Goal: Information Seeking & Learning: Check status

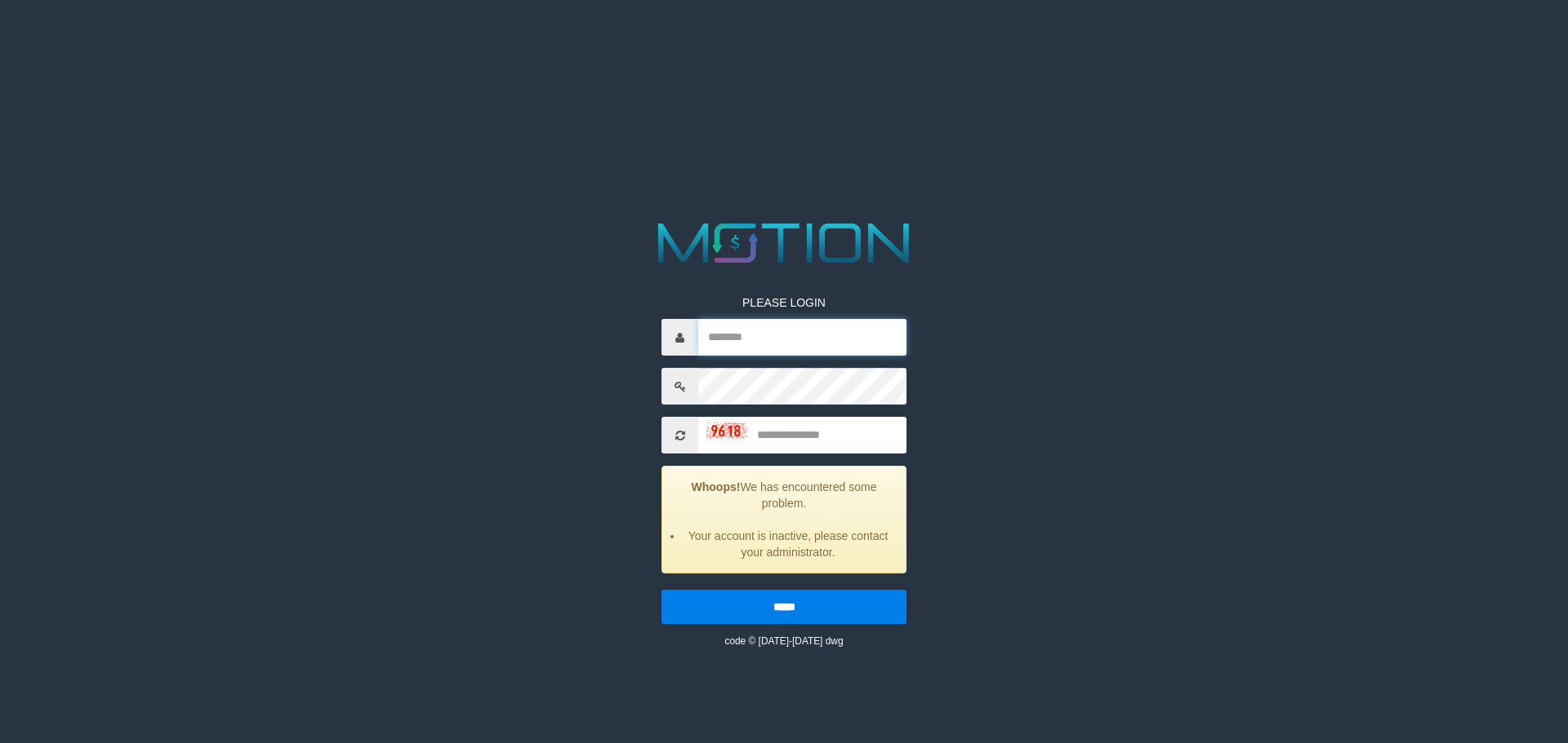
type input "********"
click at [788, 448] on input "text" at bounding box center [802, 435] width 208 height 37
type input "****"
click at [662, 590] on input "*****" at bounding box center [784, 607] width 245 height 34
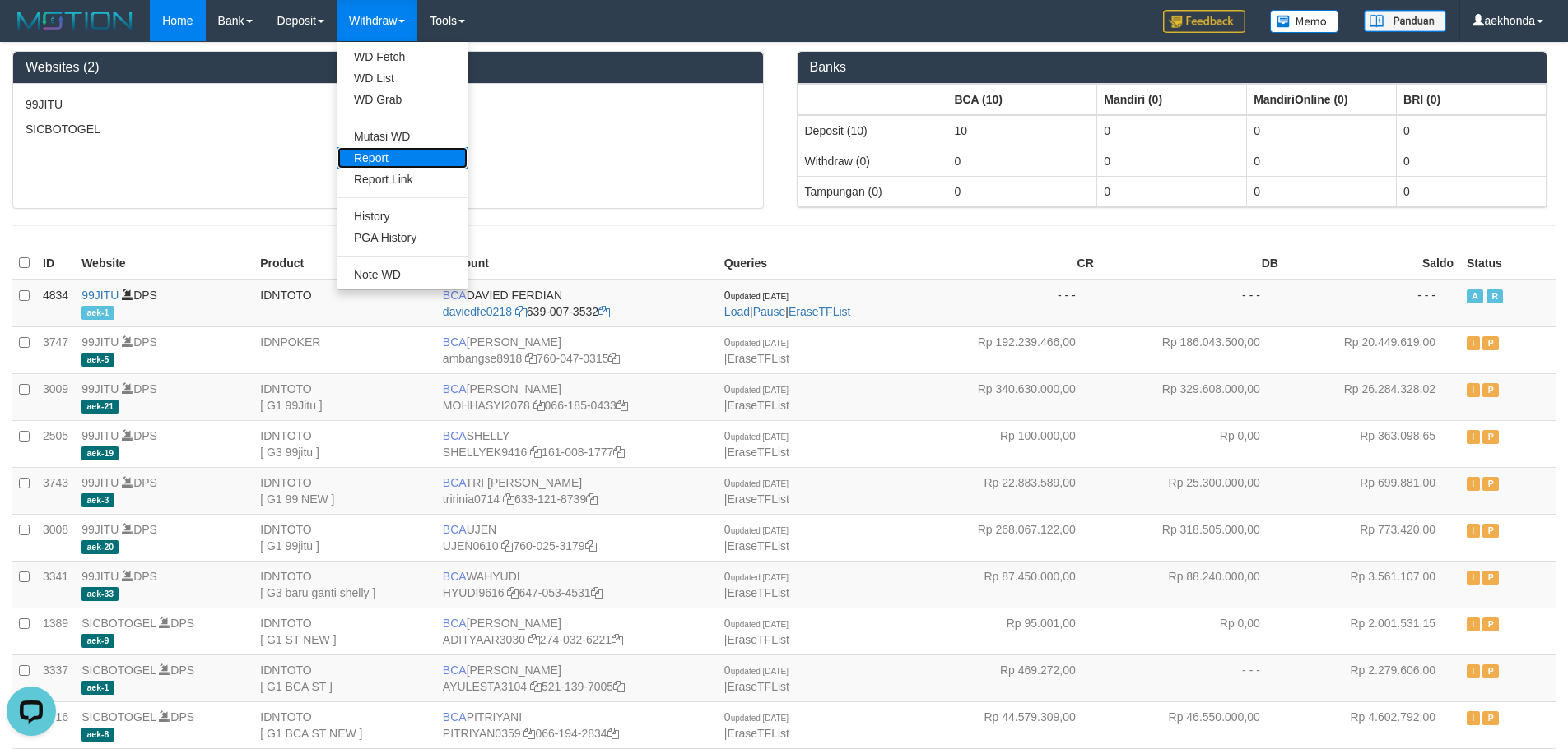
click at [370, 163] on link "Report" at bounding box center [402, 157] width 130 height 21
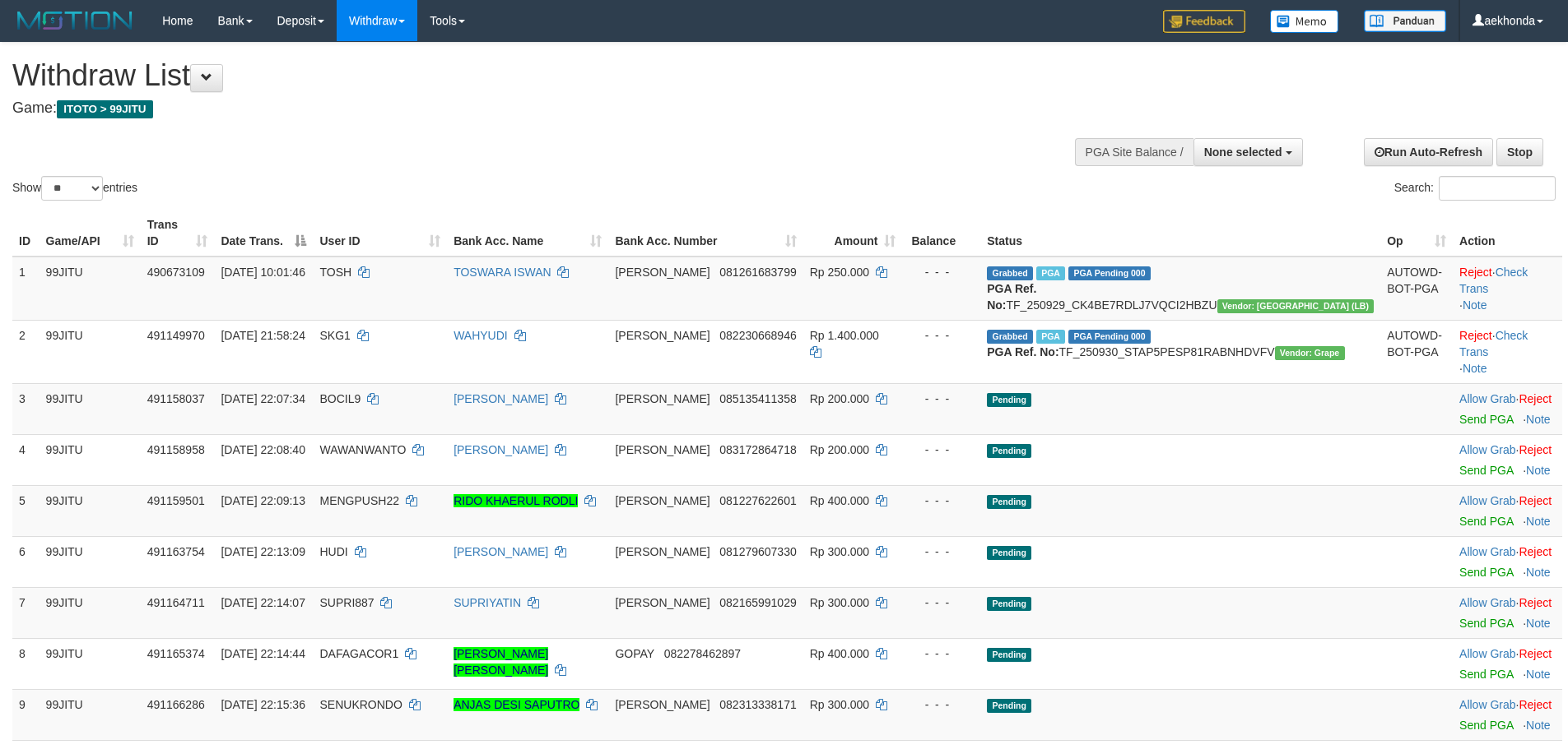
select select
select select "**"
select select
select select "**"
click at [894, 133] on div "Show ** ** ** *** entries Search:" at bounding box center [784, 124] width 1568 height 161
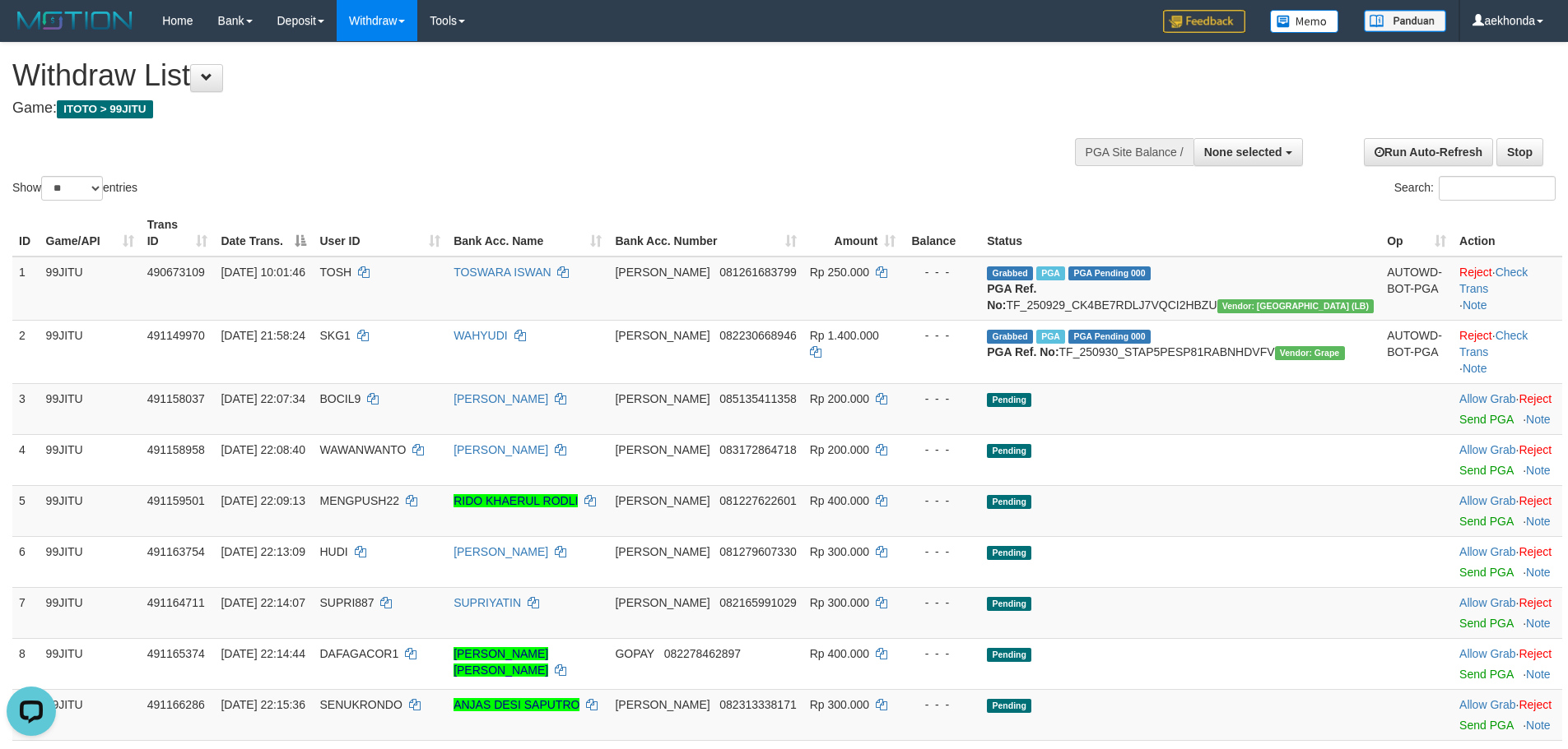
click at [978, 109] on h4 "Game: ITOTO > 99JITU" at bounding box center [521, 108] width 1017 height 16
click at [982, 69] on h1 "Withdraw List" at bounding box center [521, 76] width 1017 height 33
click at [1274, 152] on span "None selected" at bounding box center [1242, 153] width 78 height 13
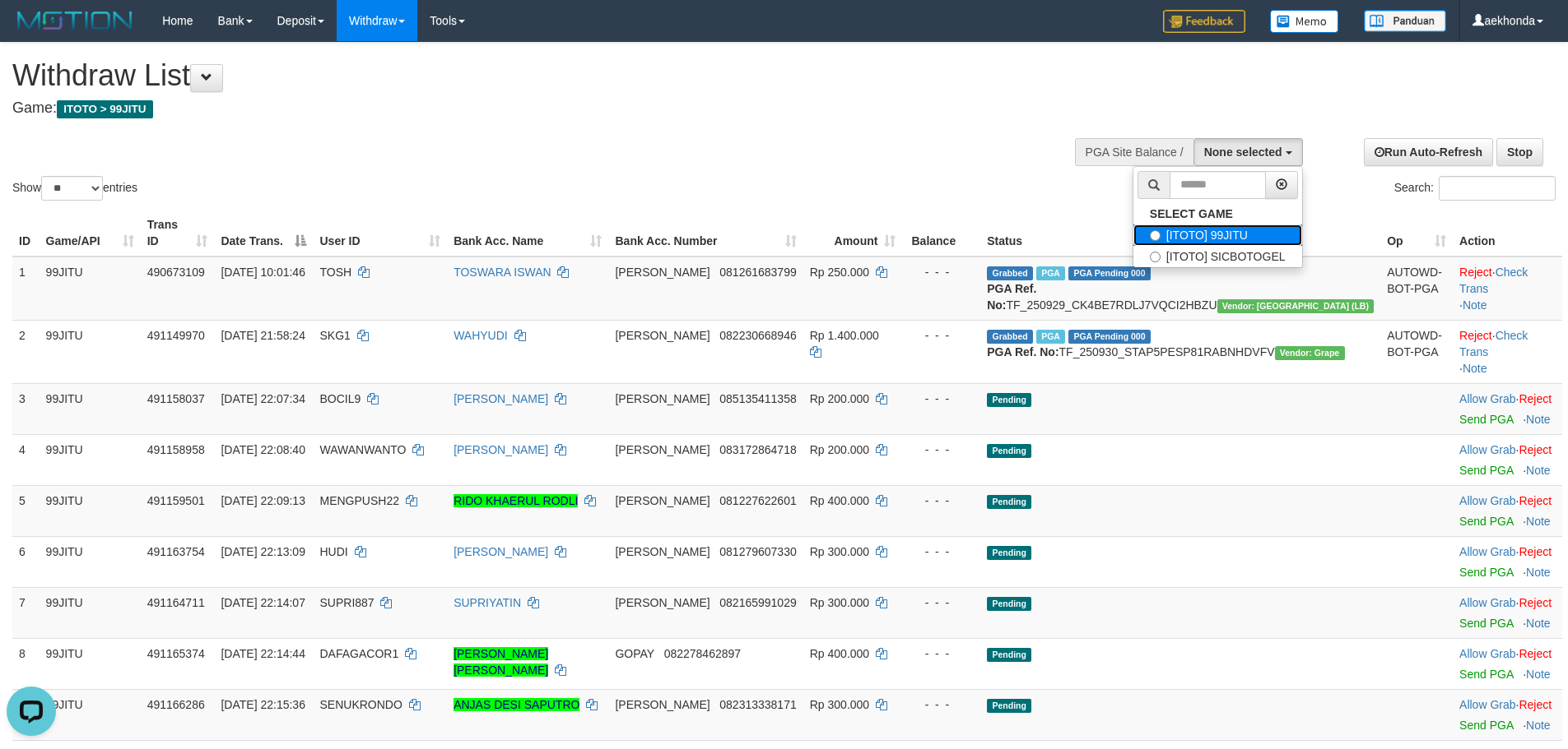
click at [1214, 243] on label "[ITOTO] 99JITU" at bounding box center [1217, 235] width 169 height 21
select select "***"
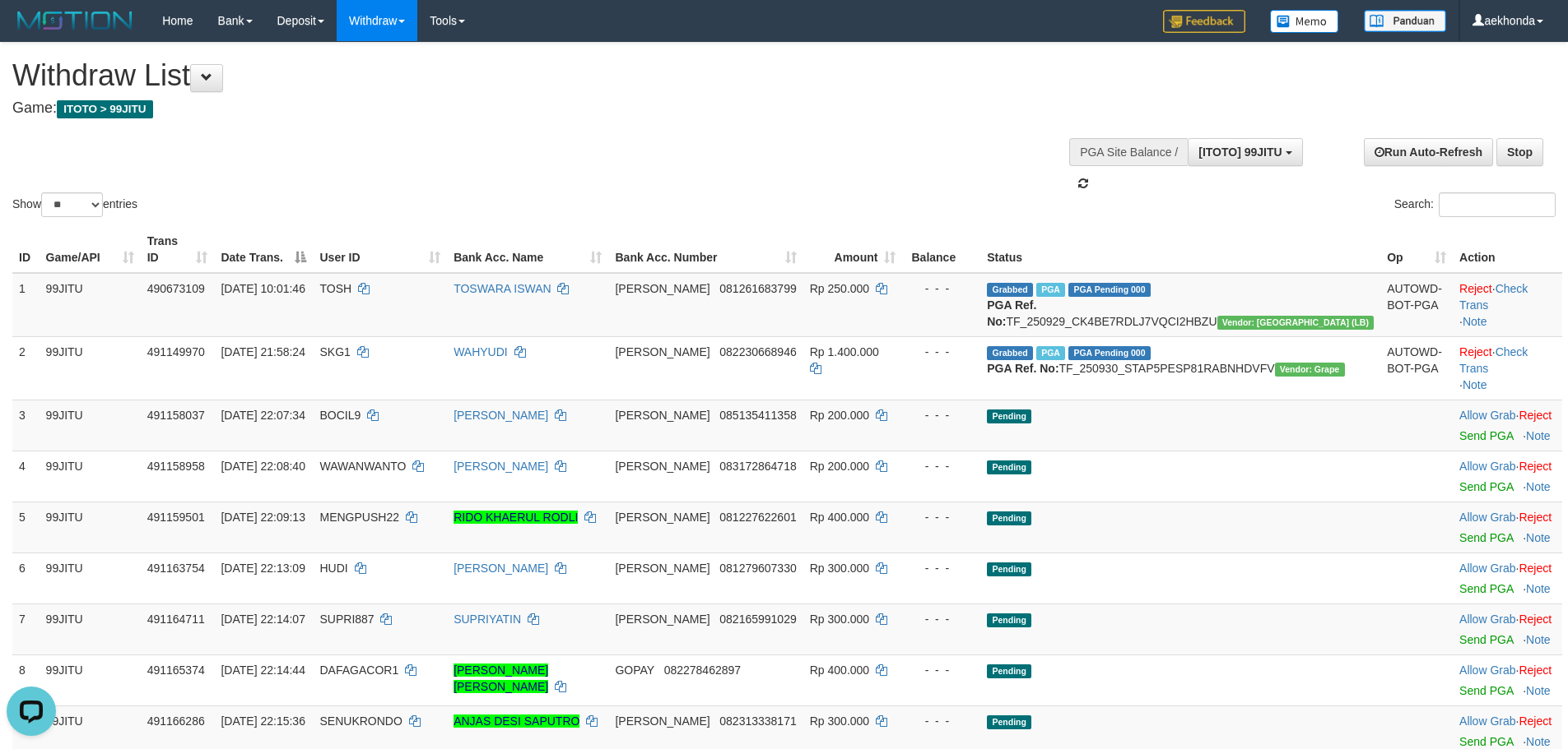
scroll to position [14, 0]
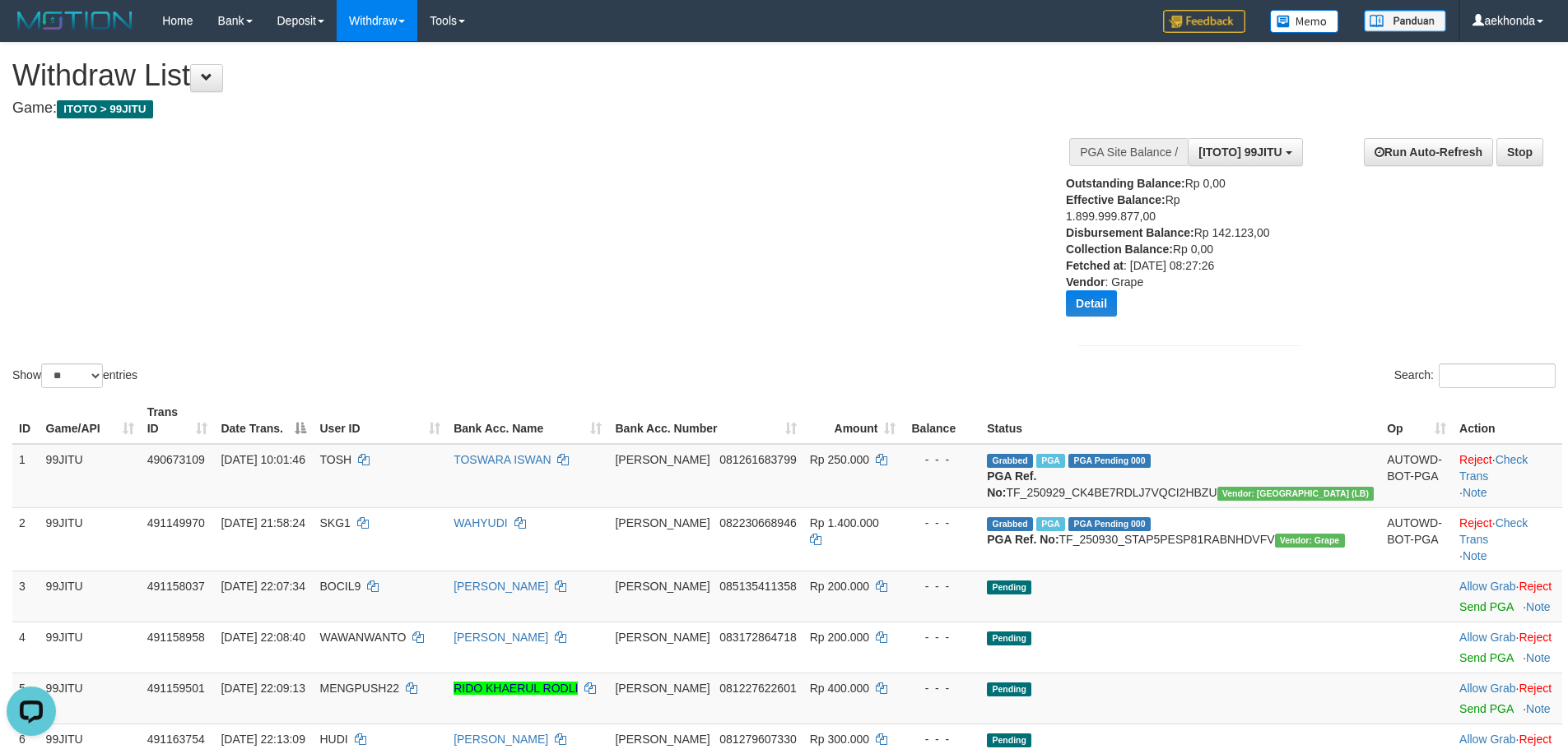
click at [1098, 247] on div "Outstanding Balance: Rp 0,00 Effective Balance: Rp 1.899.999.877,00 Disbursemen…" at bounding box center [1167, 252] width 204 height 154
copy div "142.123,00"
click at [563, 362] on div "Show ** ** ** *** entries Search:" at bounding box center [784, 217] width 1568 height 349
click at [991, 105] on h4 "Game: ITOTO > 99JITU" at bounding box center [521, 108] width 1017 height 16
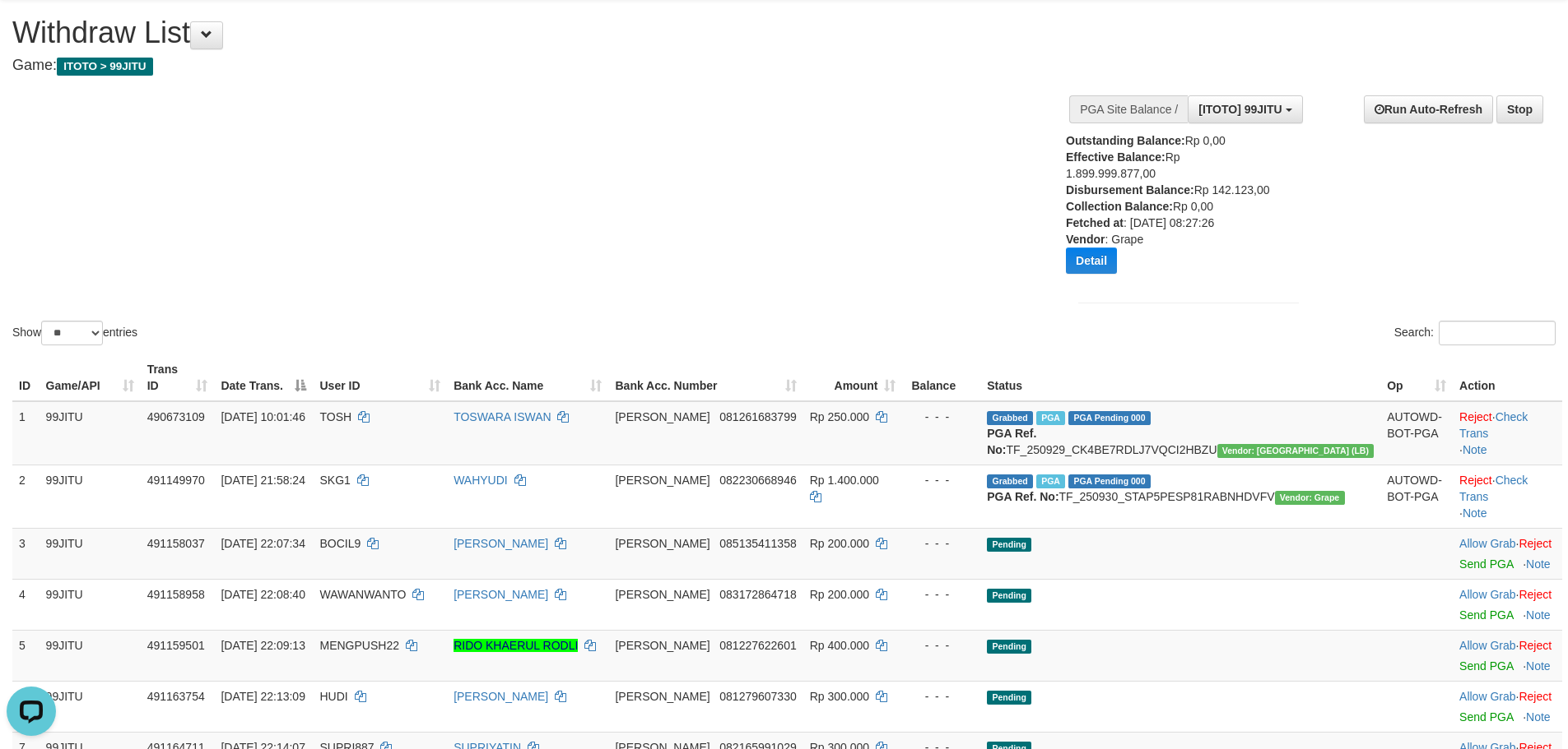
scroll to position [0, 0]
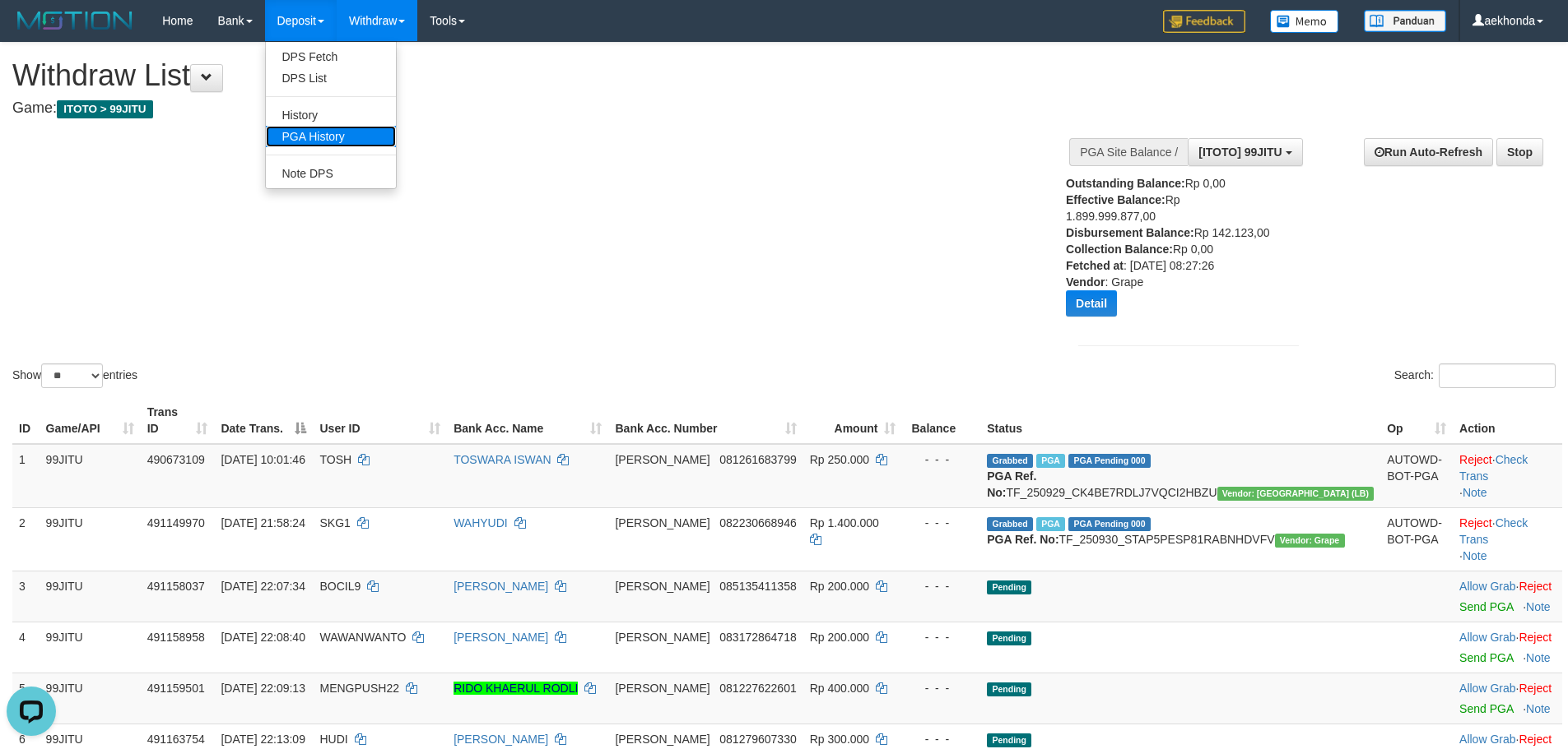
click at [329, 140] on link "PGA History" at bounding box center [331, 136] width 130 height 21
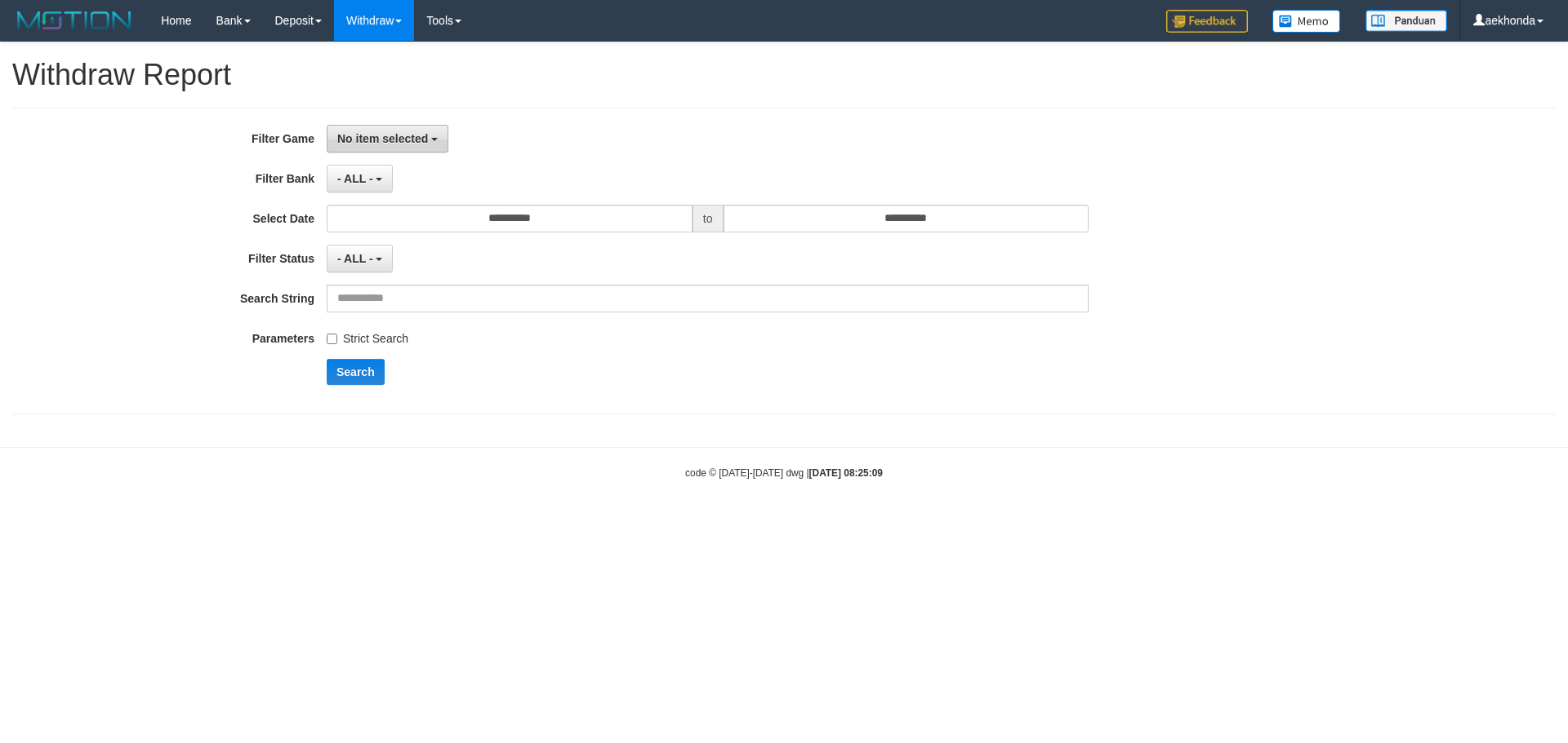
click at [394, 140] on span "No item selected" at bounding box center [382, 139] width 91 height 13
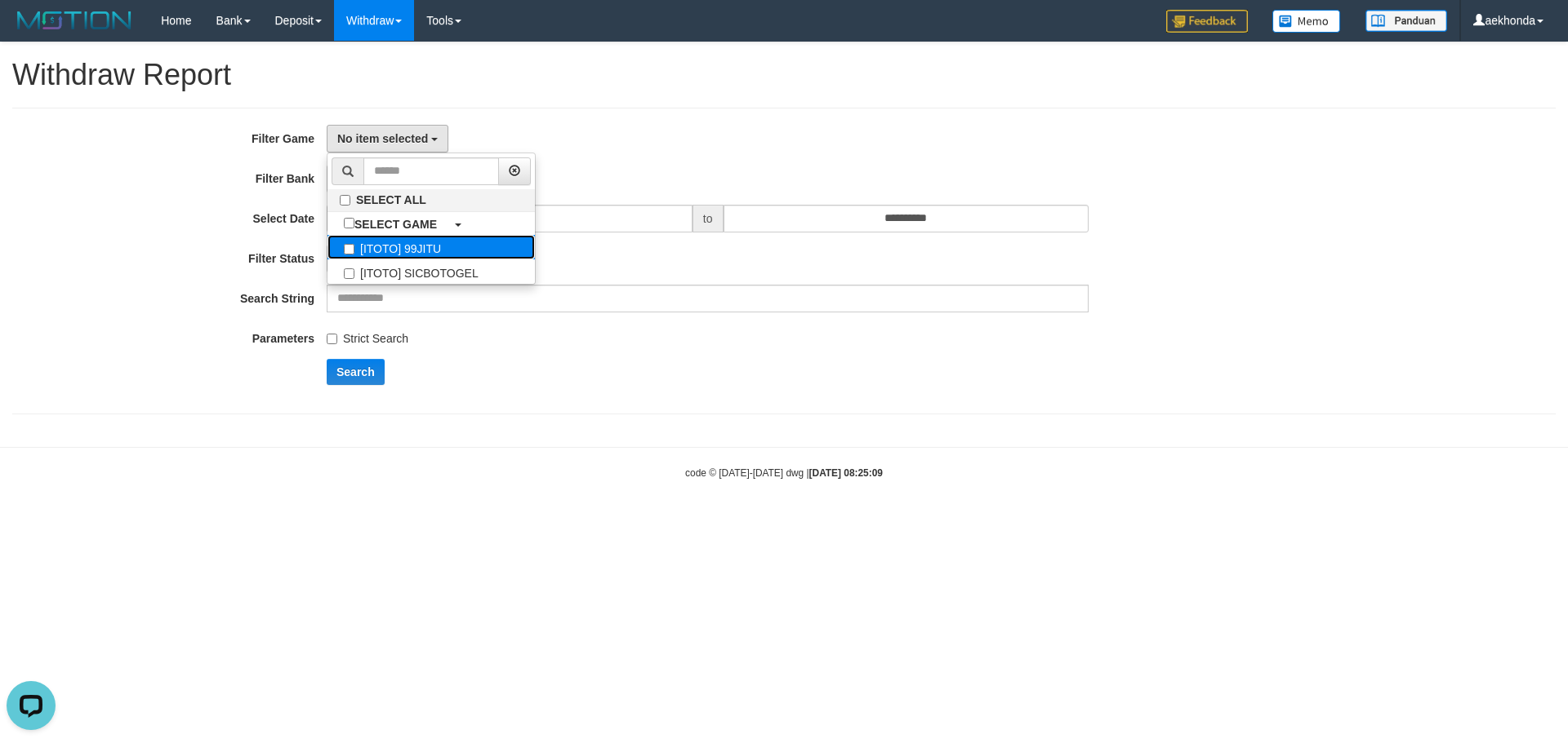
click at [422, 247] on label "[ITOTO] 99JITU" at bounding box center [431, 248] width 208 height 25
select select "***"
click at [690, 127] on div "[ITOTO] 99JITU SELECT ALL SELECT GAME [ITOTO] 99JITU [ITOTO] SICBOTOGEL" at bounding box center [707, 138] width 762 height 28
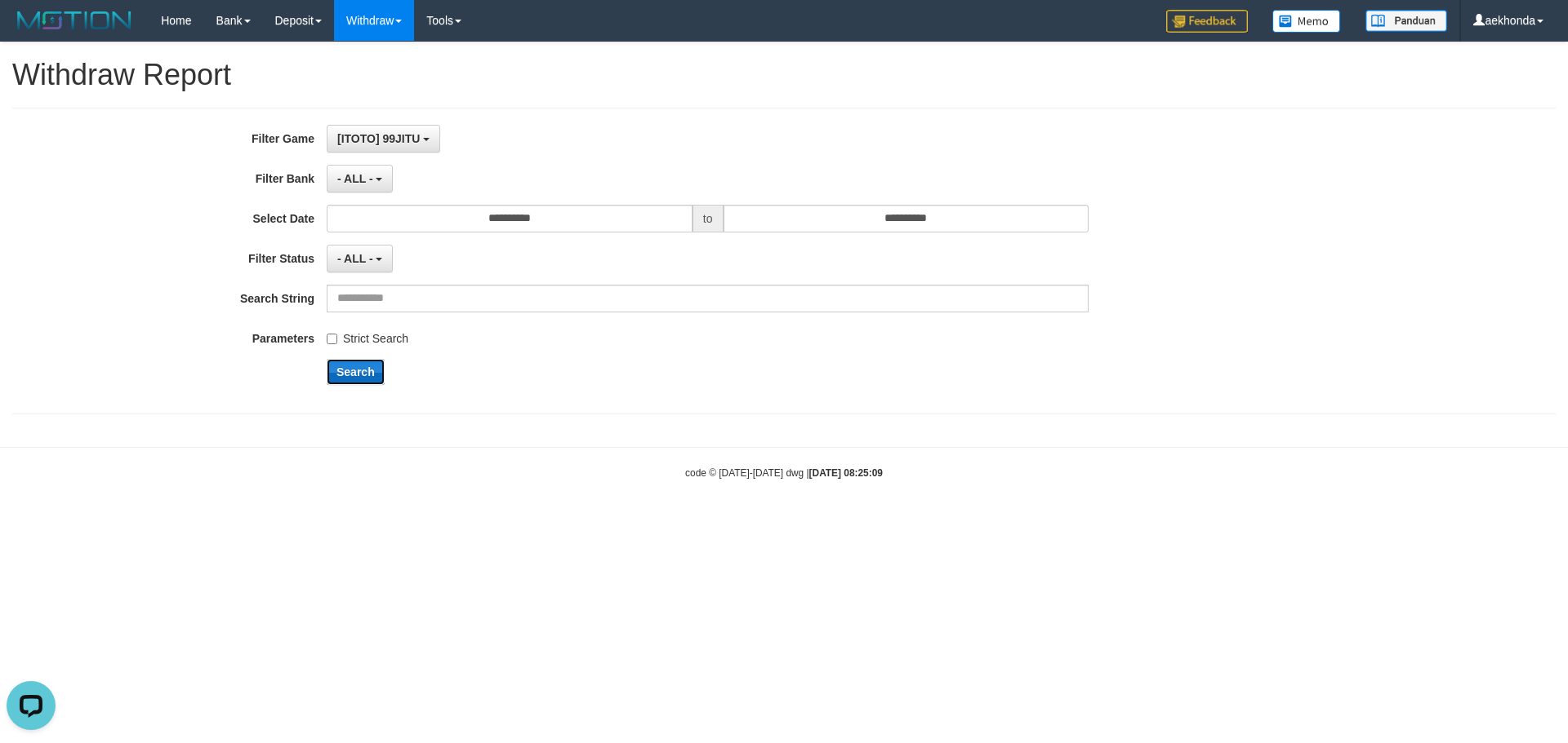
click at [369, 372] on button "Search" at bounding box center [356, 372] width 58 height 26
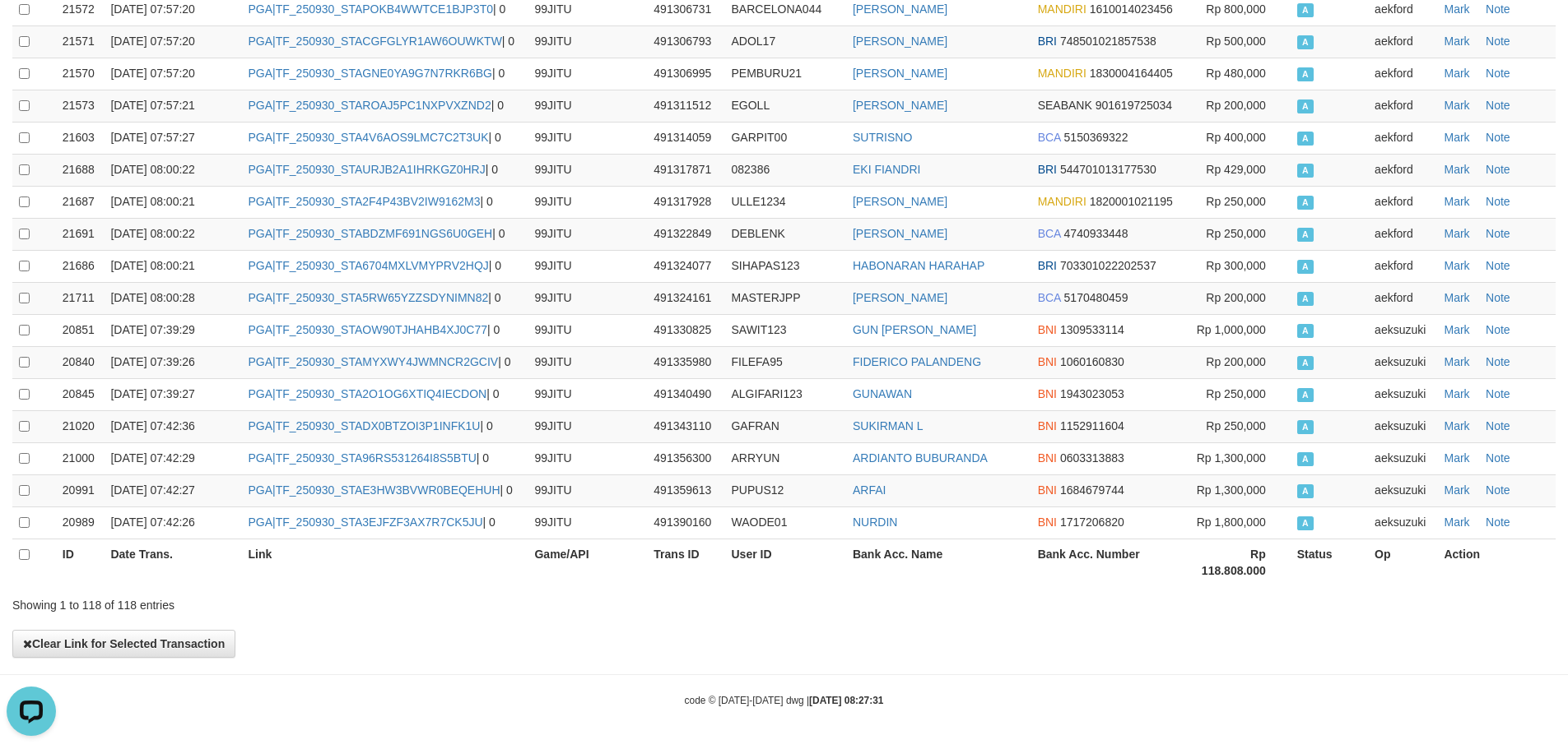
scroll to position [3911, 0]
click at [1230, 579] on th "Rp 118.808.000" at bounding box center [1238, 562] width 101 height 47
copy th "118.808.000"
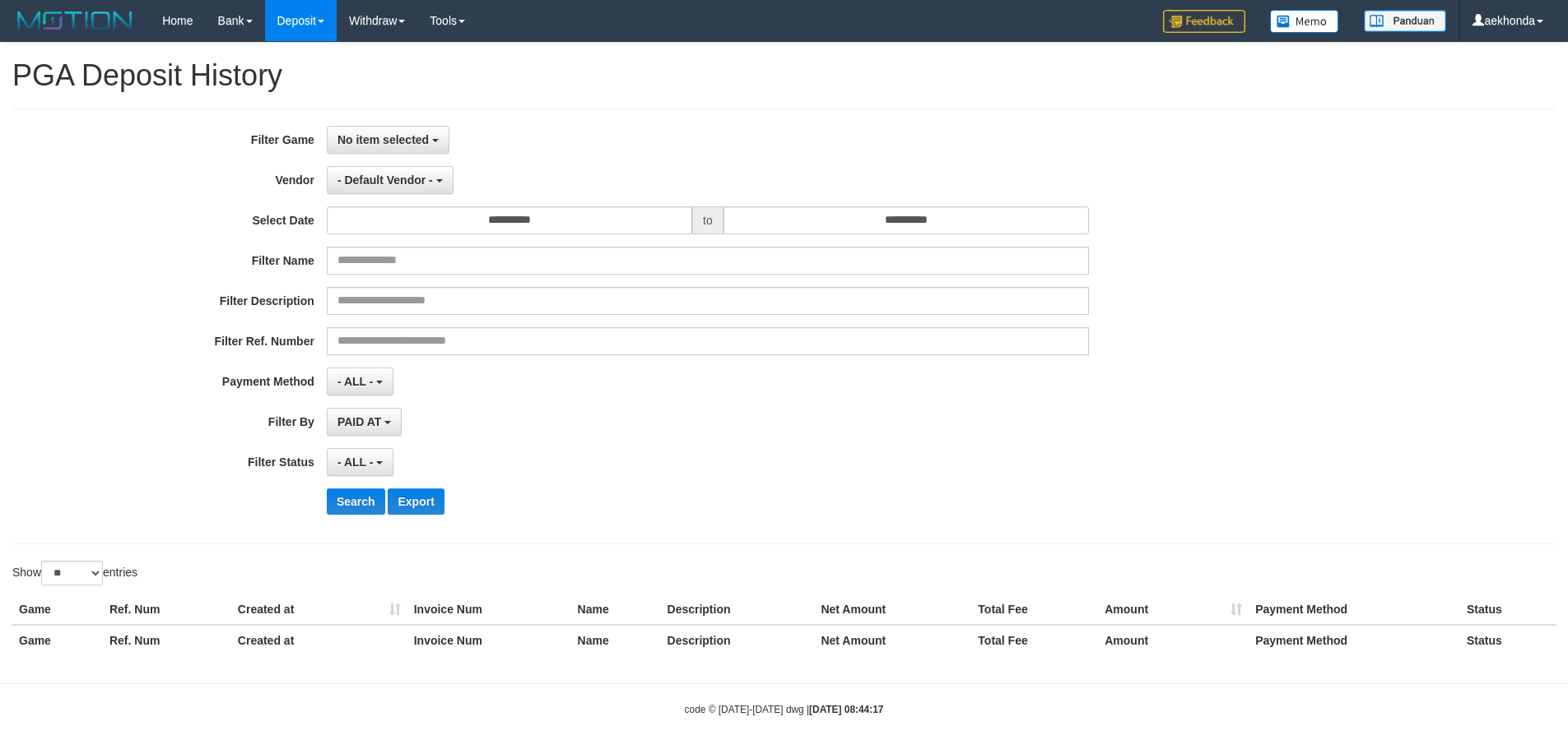
select select
select select "**"
click at [433, 139] on b "button" at bounding box center [435, 140] width 7 height 3
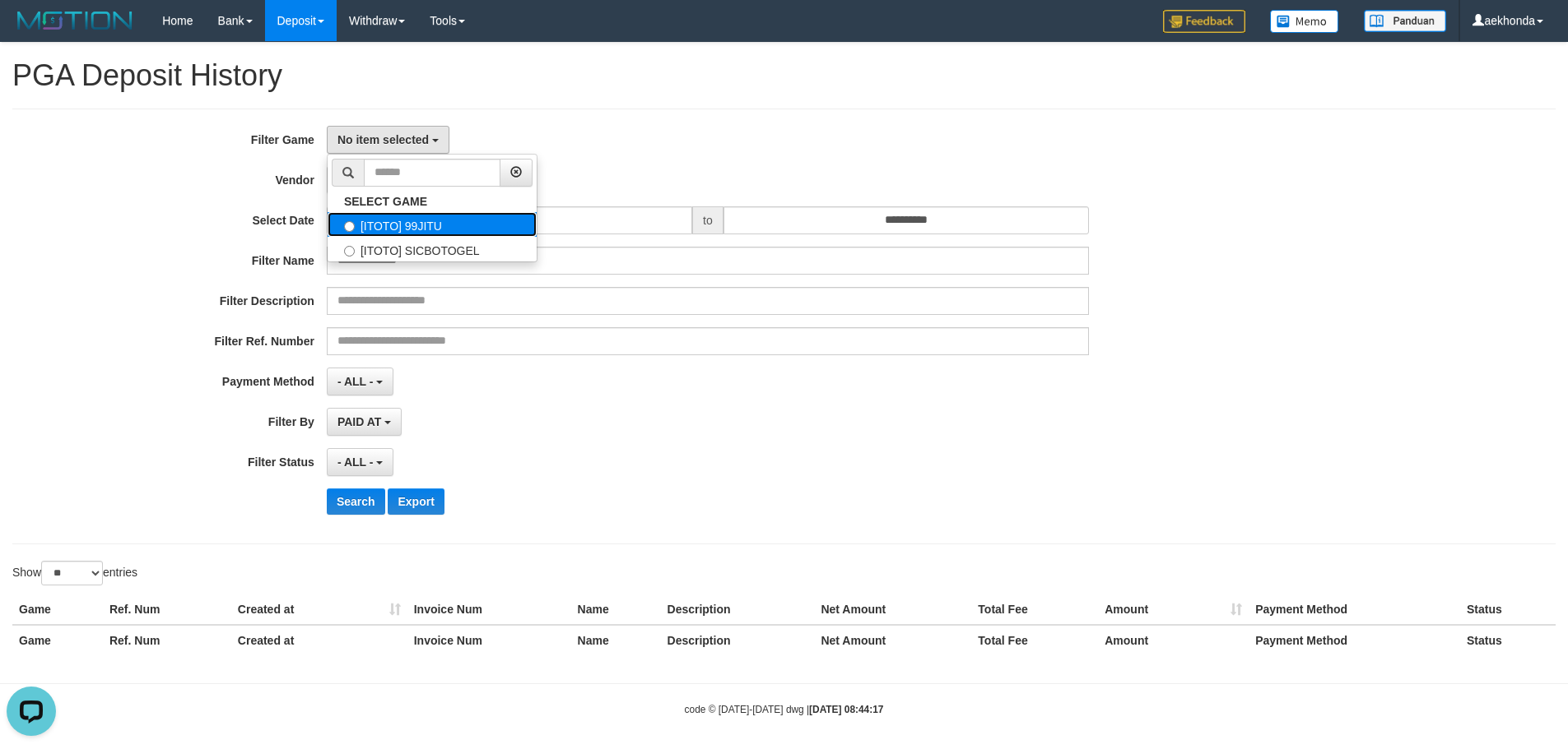
click at [434, 220] on label "[ITOTO] 99JITU" at bounding box center [432, 225] width 209 height 25
select select "***"
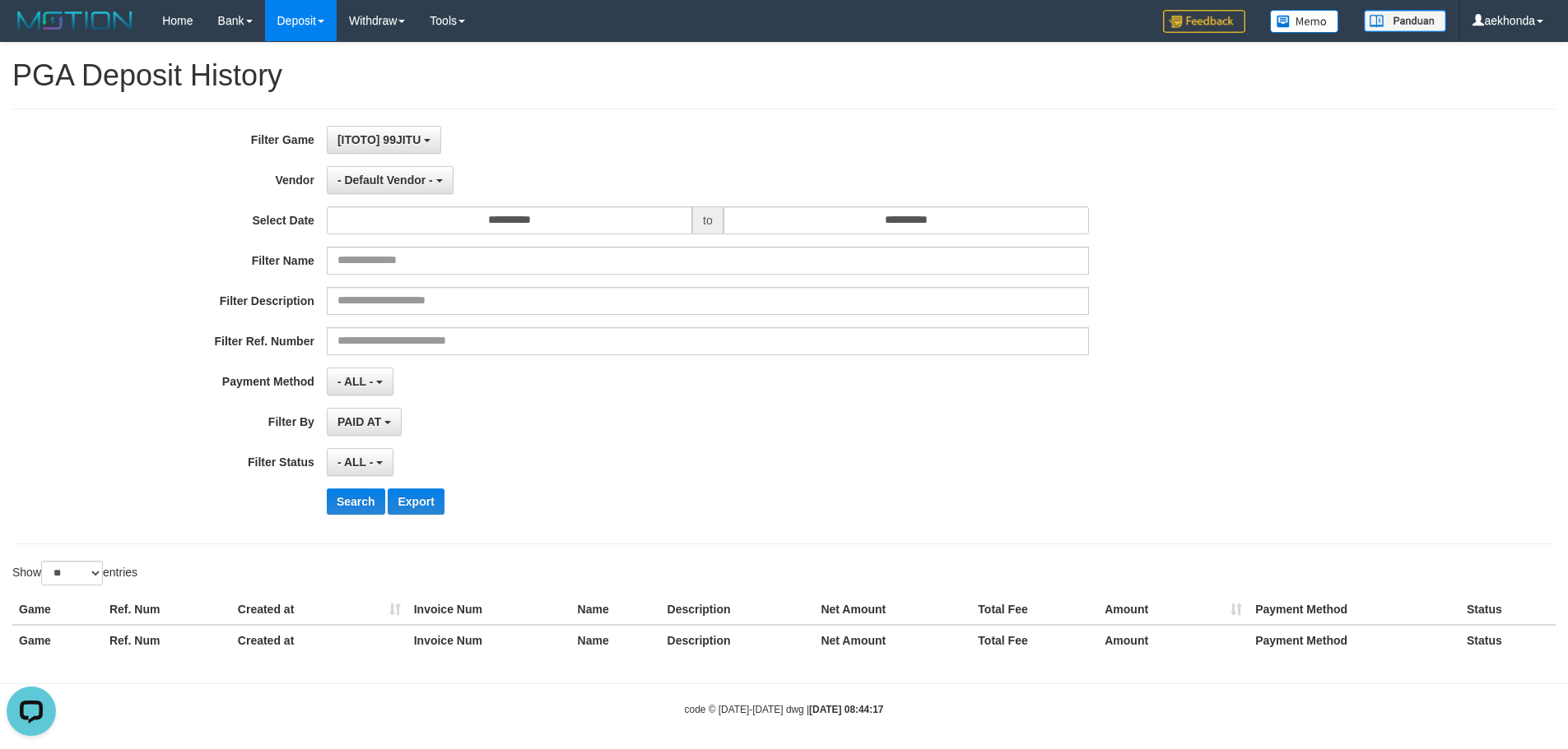
scroll to position [14, 0]
click at [600, 136] on div "[ITOTO] 99JITU SELECT GAME [ITOTO] 99JITU [ITOTO] SICBOTOGEL" at bounding box center [707, 139] width 762 height 28
click at [363, 499] on button "Search" at bounding box center [355, 501] width 59 height 26
click at [375, 385] on button "- ALL -" at bounding box center [359, 381] width 66 height 28
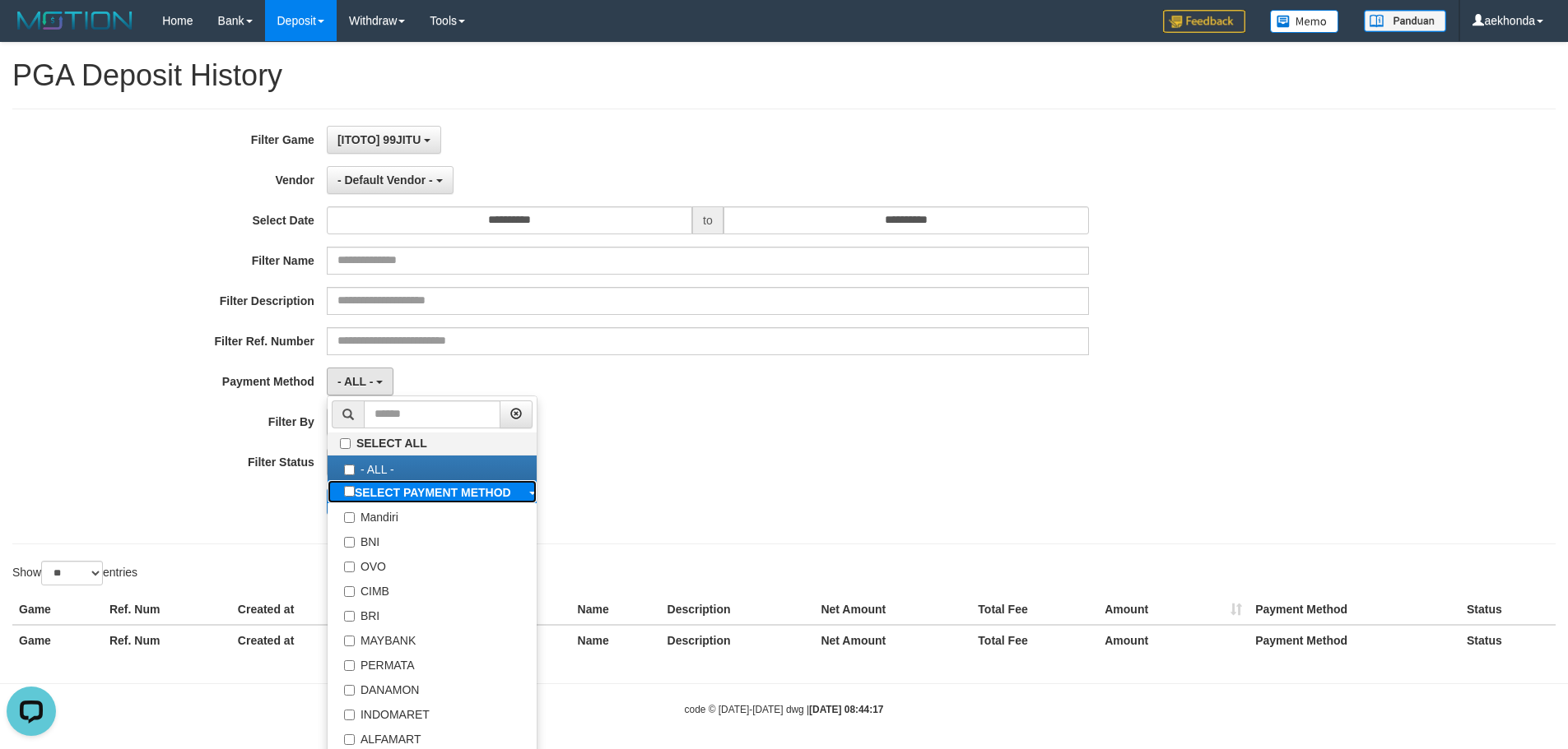
click at [401, 490] on b "SELECT PAYMENT METHOD" at bounding box center [432, 493] width 157 height 13
select select "*********"
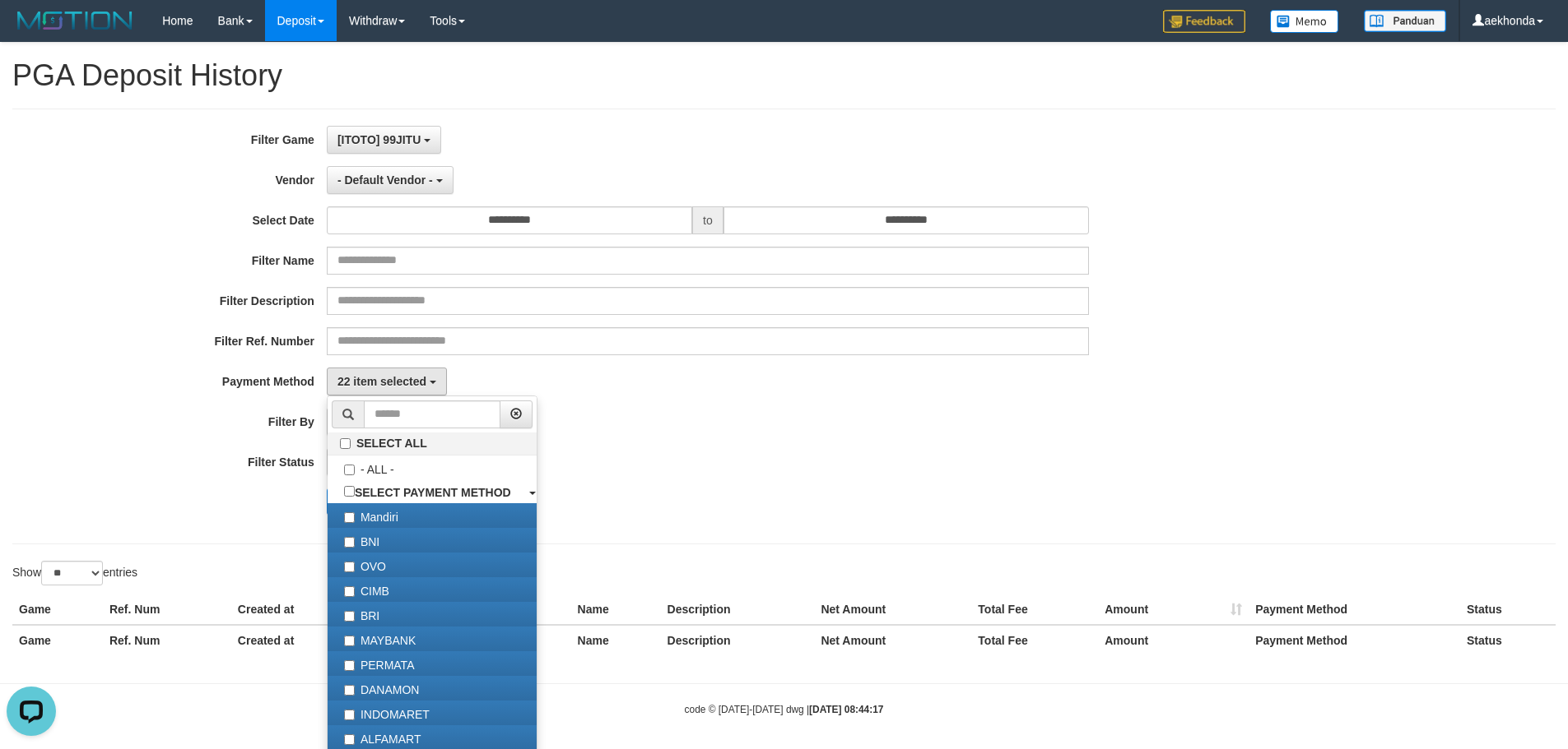
click at [697, 449] on div "- ALL - SELECT ALL - ALL - SELECT STATUS PENDING/UNPAID PAID CANCELED EXPIRED" at bounding box center [707, 462] width 762 height 28
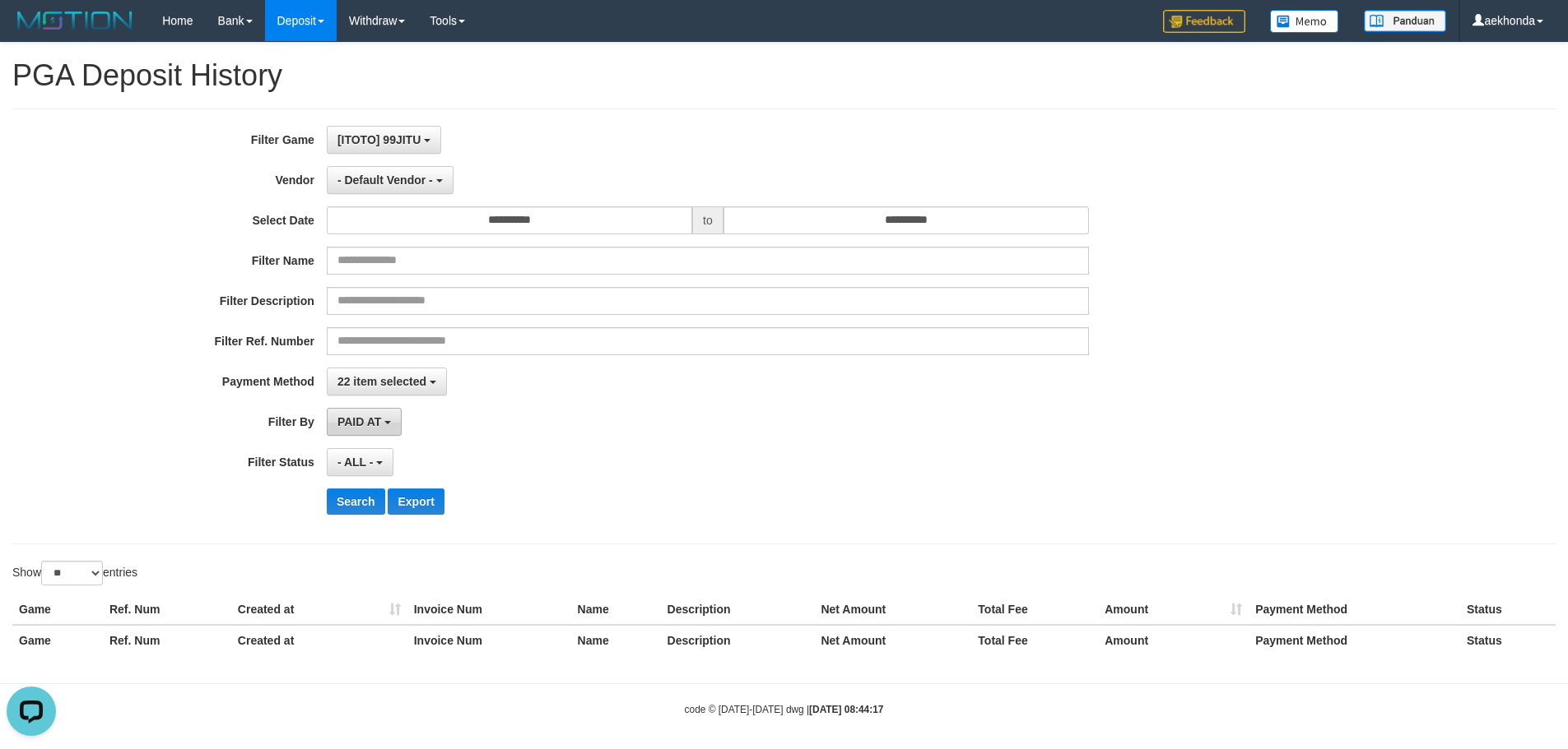
click at [381, 427] on span "PAID AT" at bounding box center [358, 423] width 43 height 13
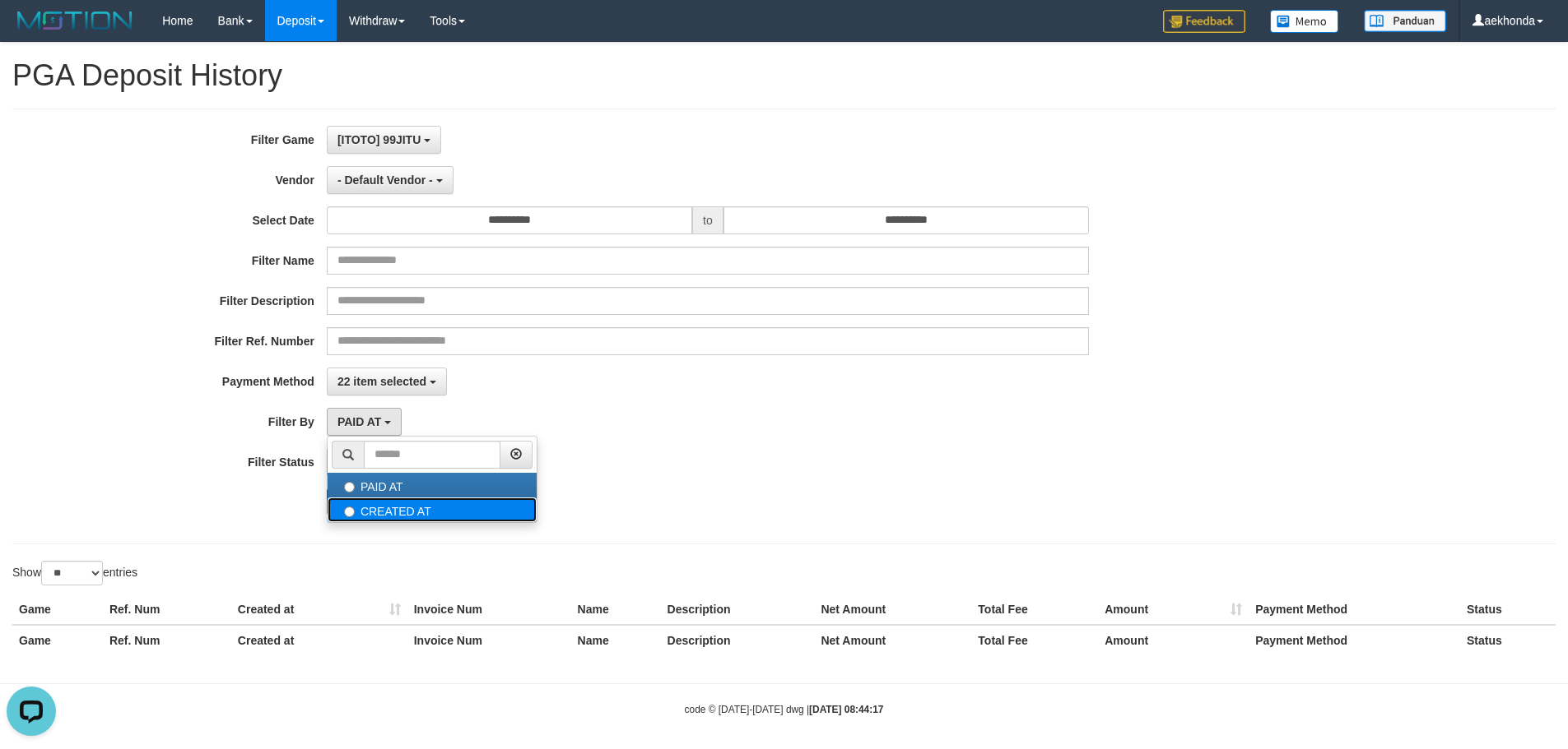
click at [410, 516] on label "CREATED AT" at bounding box center [432, 510] width 209 height 25
select select "*"
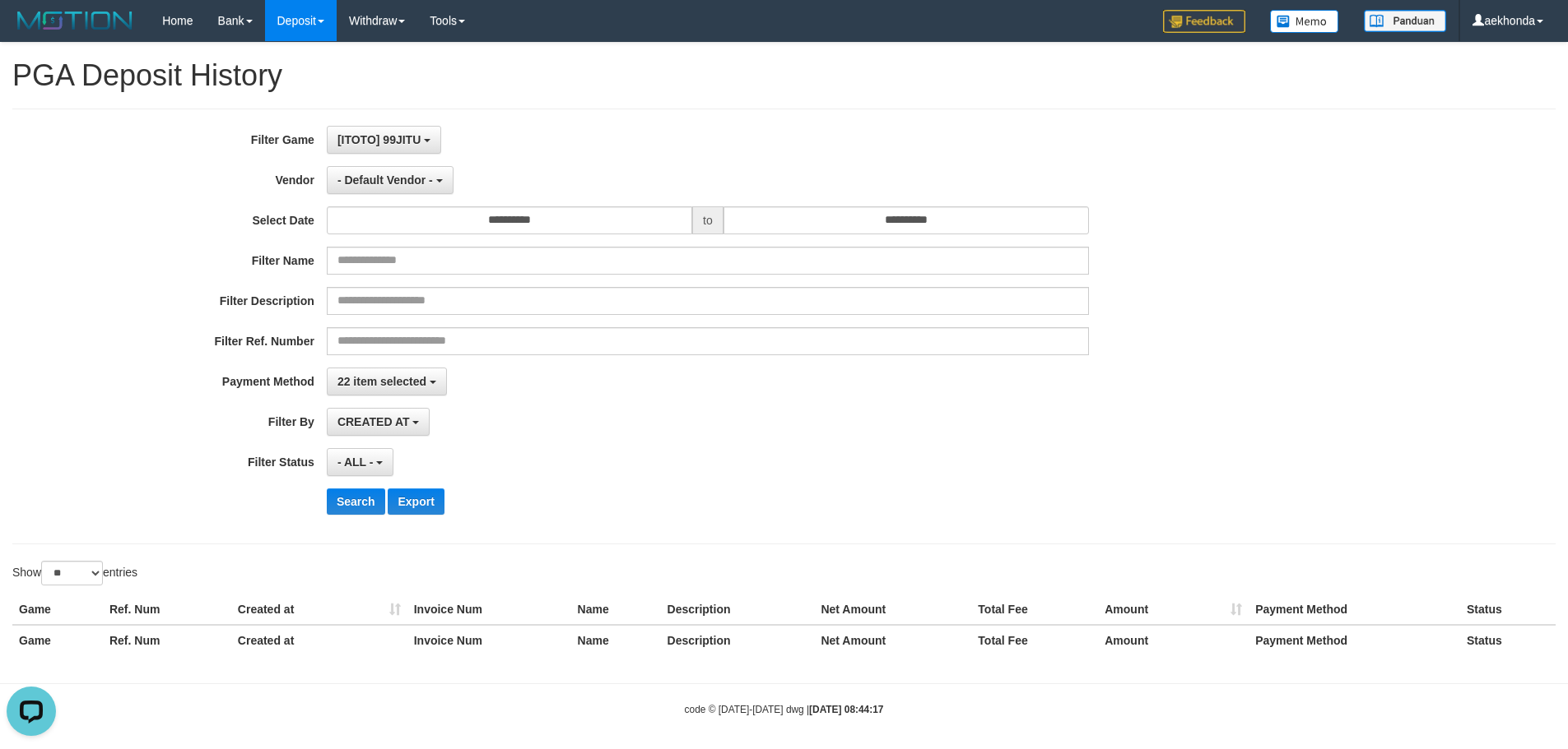
click at [571, 451] on div "- ALL - SELECT ALL - ALL - SELECT STATUS PENDING/UNPAID PAID CANCELED EXPIRED" at bounding box center [707, 462] width 762 height 28
click at [366, 466] on span "- ALL -" at bounding box center [355, 463] width 37 height 13
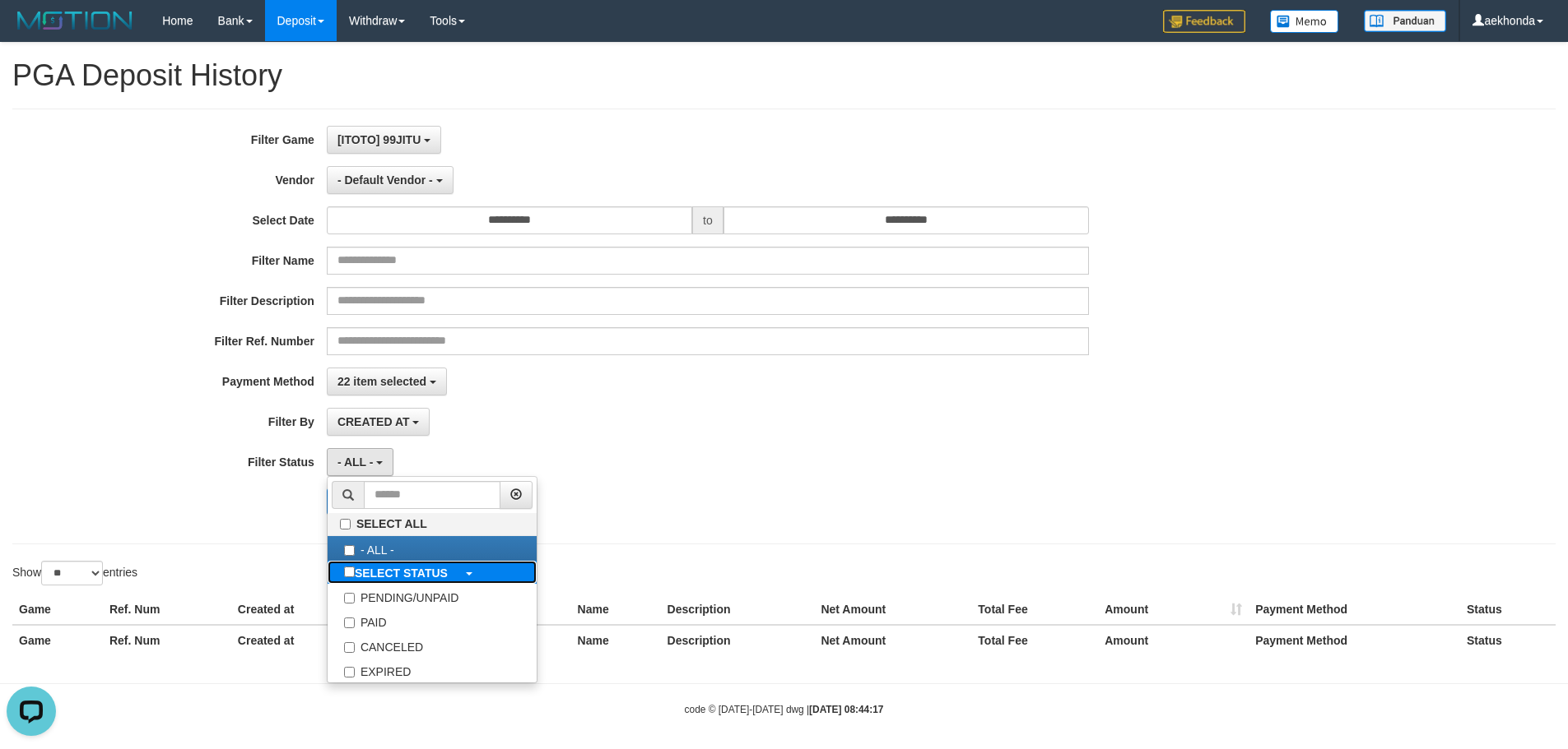
click at [387, 567] on b "SELECT STATUS" at bounding box center [401, 573] width 93 height 13
select select "*"
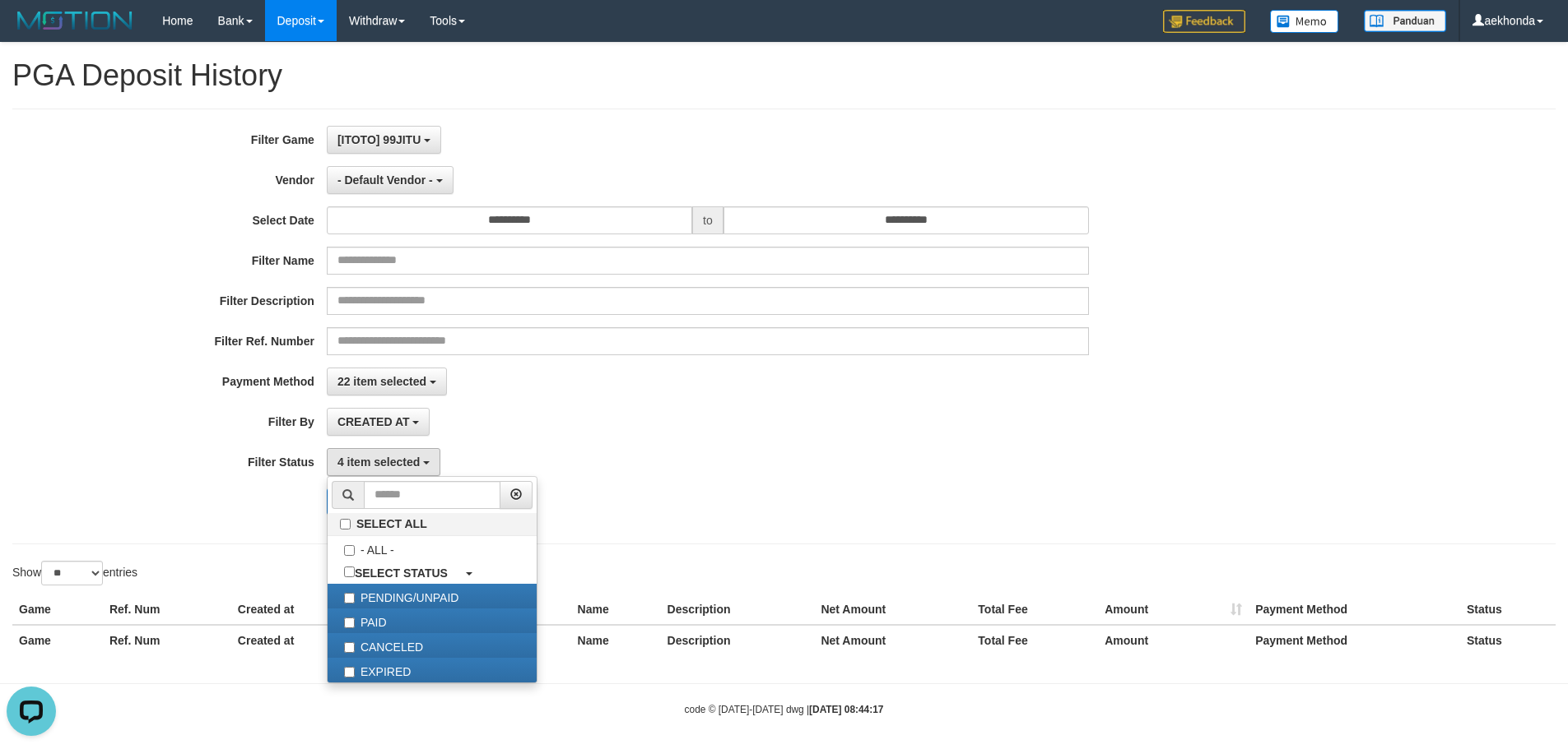
click at [662, 432] on div "CREATED AT PAID AT CREATED AT" at bounding box center [707, 422] width 762 height 28
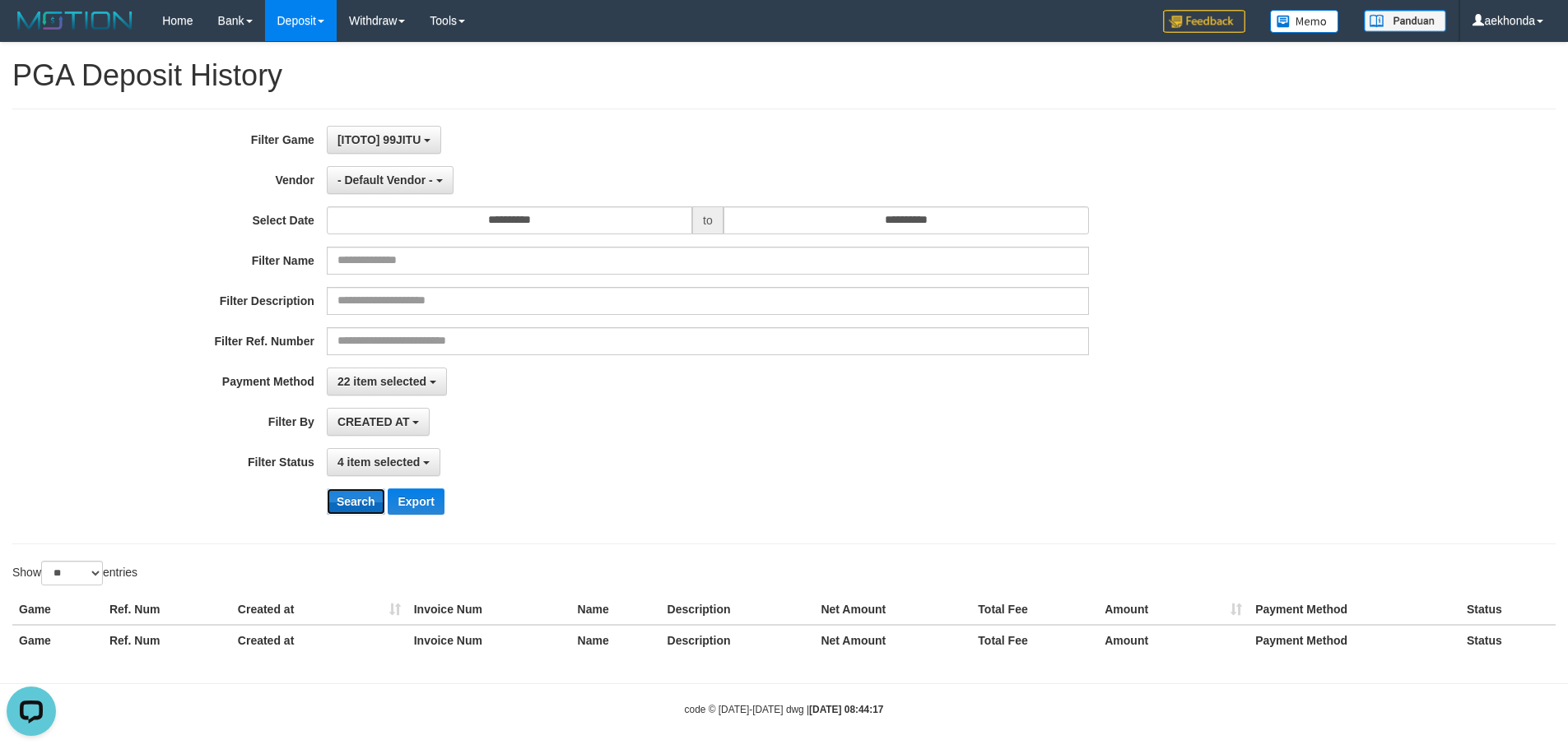
click at [353, 504] on button "Search" at bounding box center [355, 501] width 59 height 26
click at [433, 182] on button "- Default Vendor -" at bounding box center [390, 180] width 127 height 28
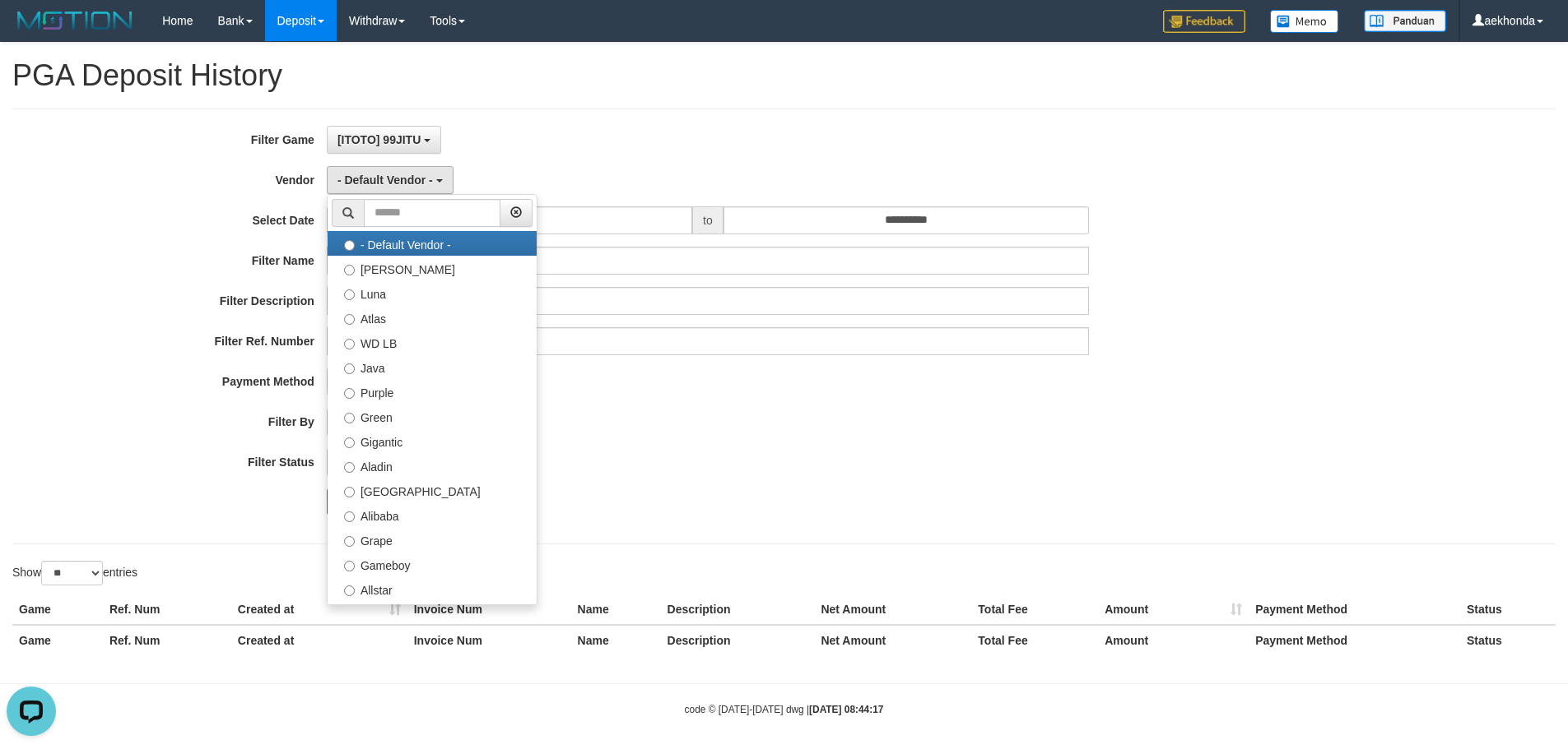
click at [583, 140] on div "[ITOTO] 99JITU SELECT GAME [ITOTO] 99JITU [ITOTO] SICBOTOGEL" at bounding box center [707, 139] width 762 height 28
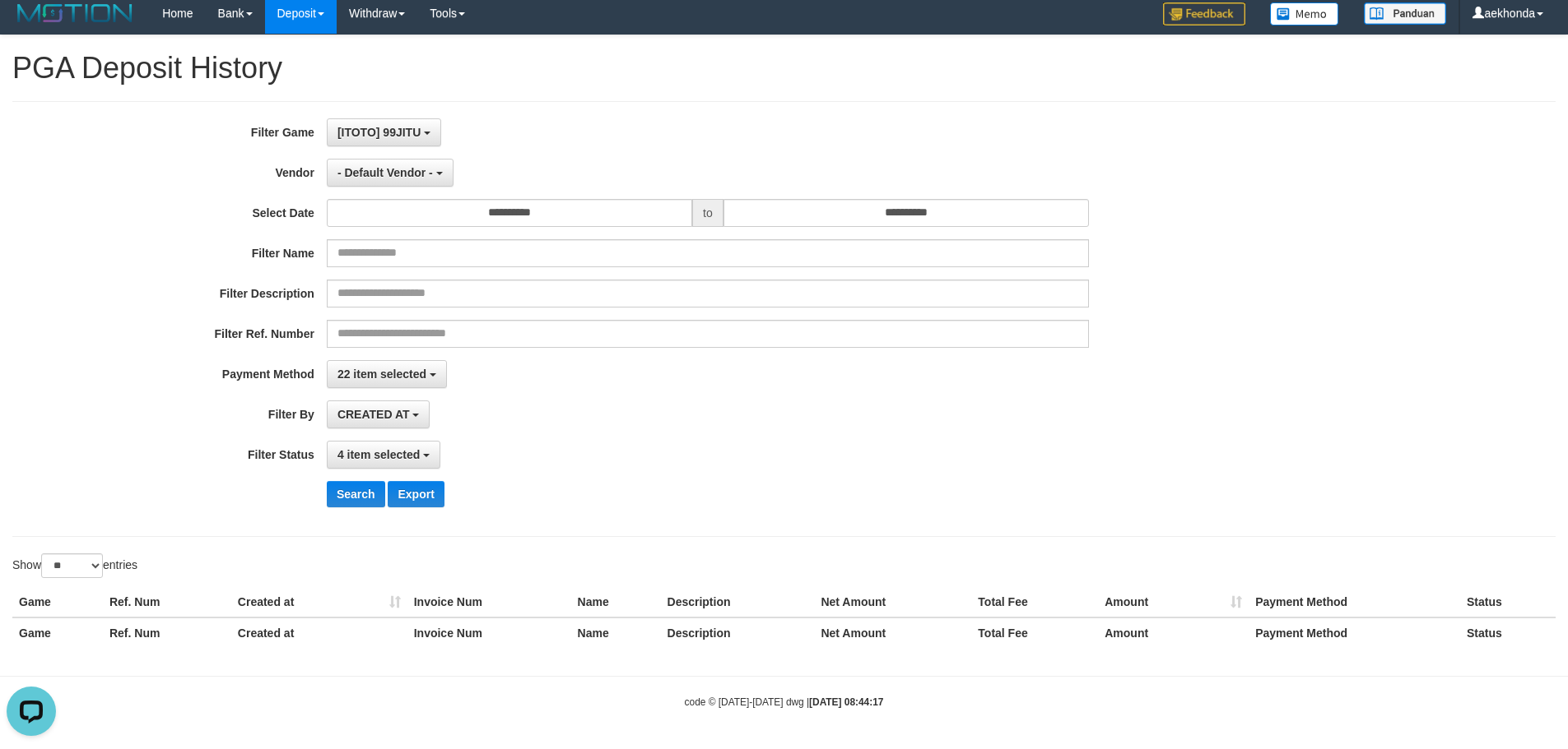
scroll to position [9, 0]
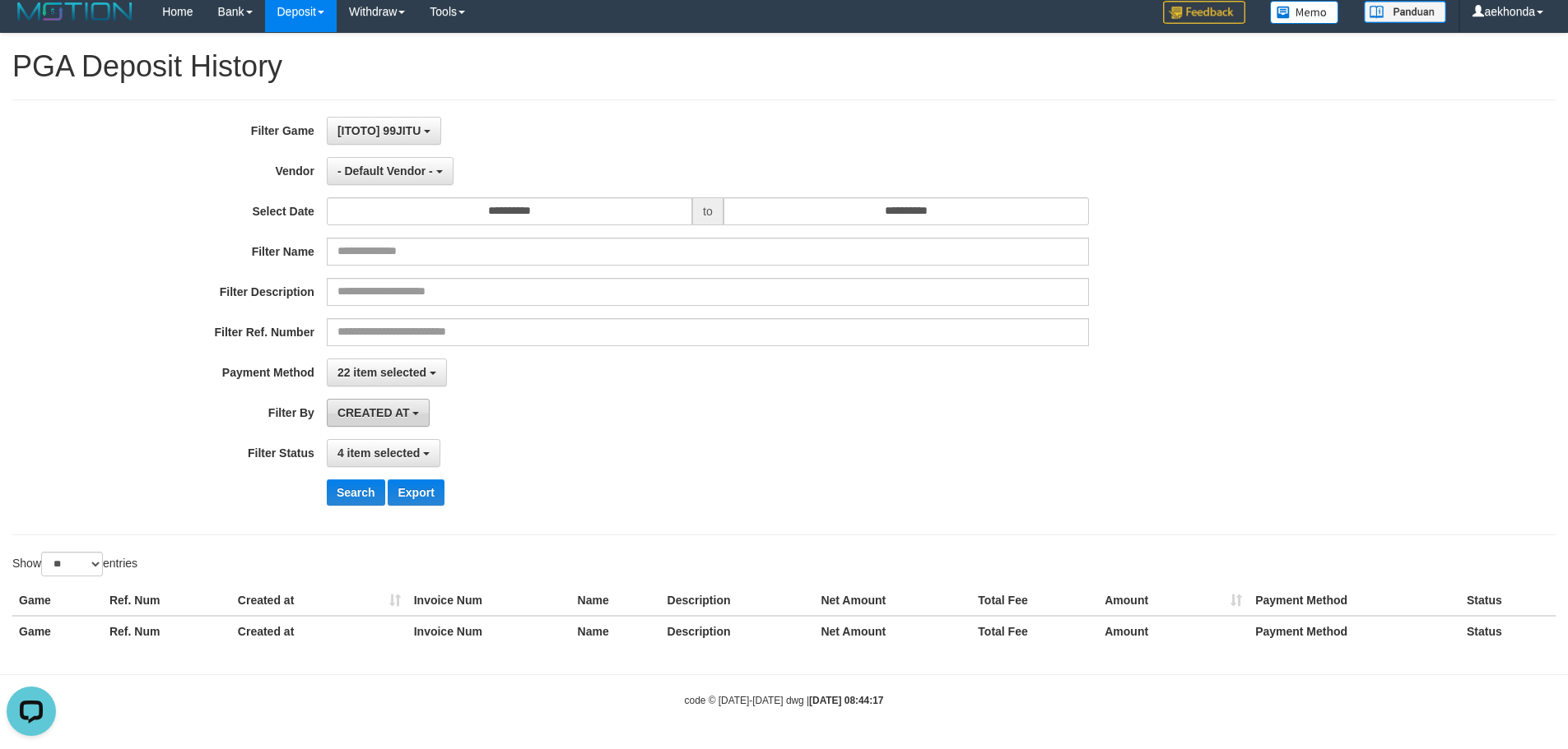
click at [410, 410] on span "CREATED AT" at bounding box center [373, 413] width 72 height 13
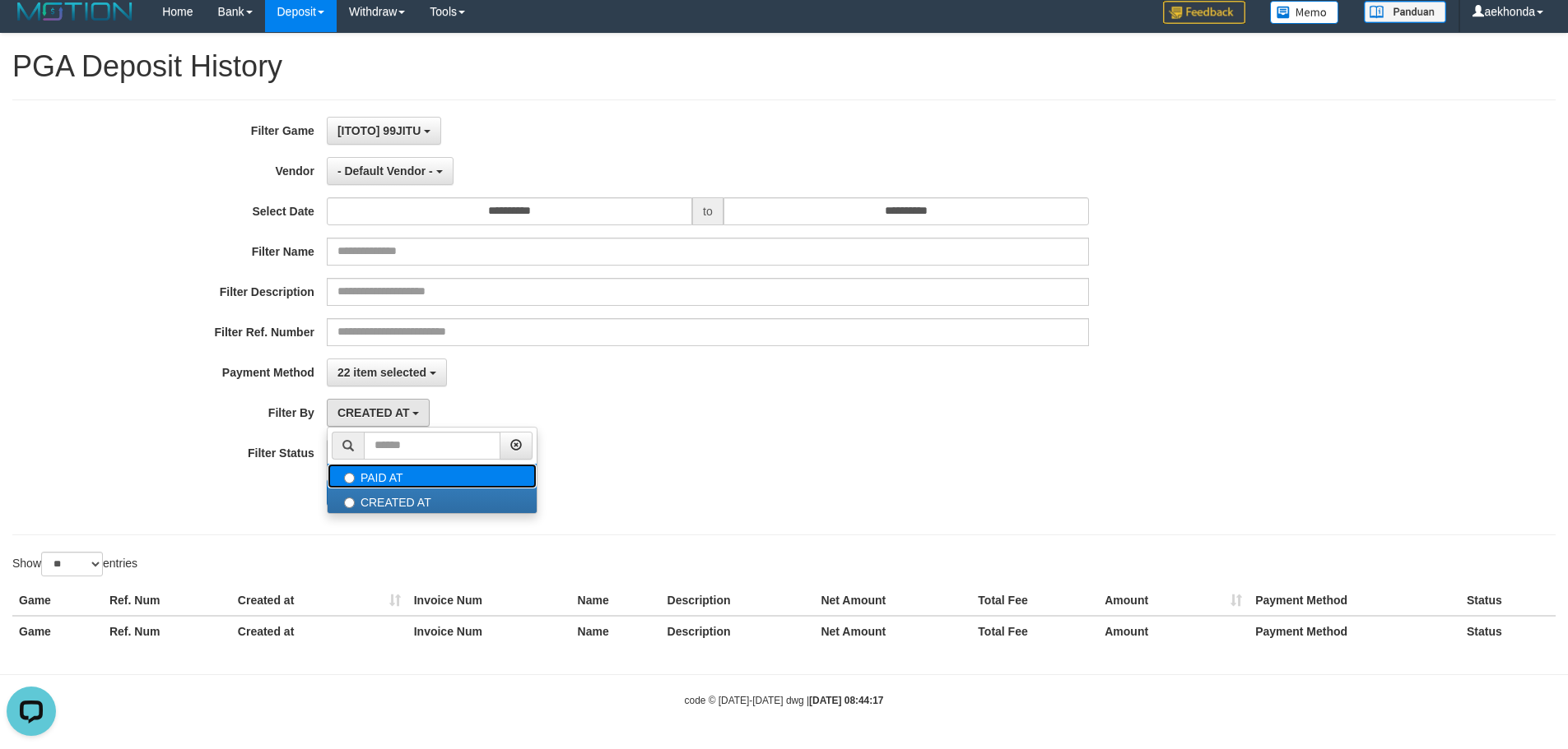
click at [392, 472] on label "PAID AT" at bounding box center [432, 476] width 209 height 25
select select "*"
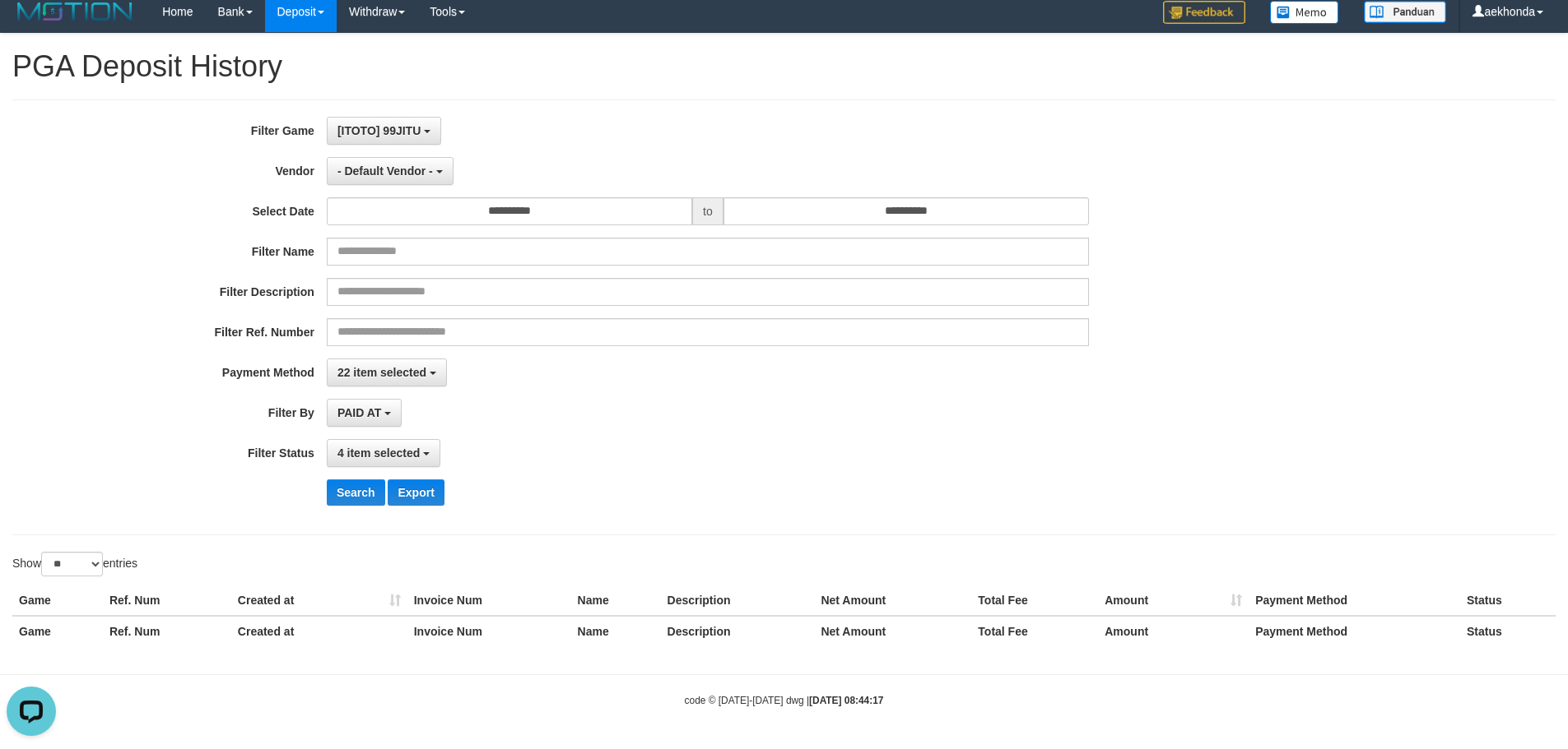
click at [536, 422] on div "PAID AT PAID AT CREATED AT" at bounding box center [707, 412] width 762 height 28
click at [370, 499] on button "Search" at bounding box center [355, 492] width 59 height 26
click at [619, 466] on div "4 item selected SELECT ALL - ALL - SELECT STATUS PENDING/UNPAID PAID CANCELED E…" at bounding box center [707, 452] width 762 height 28
click at [422, 371] on span "22 item selected" at bounding box center [381, 373] width 89 height 13
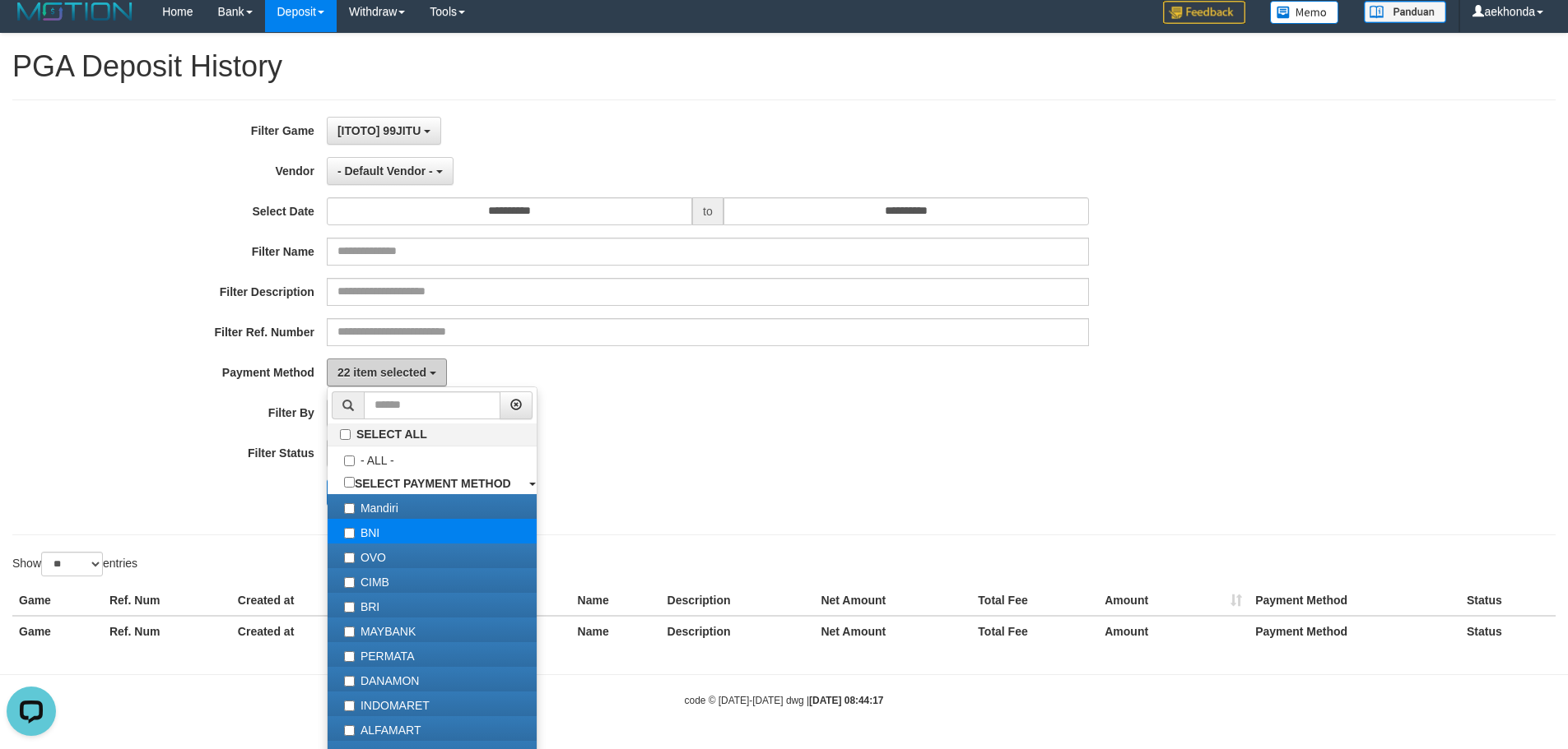
scroll to position [240, 0]
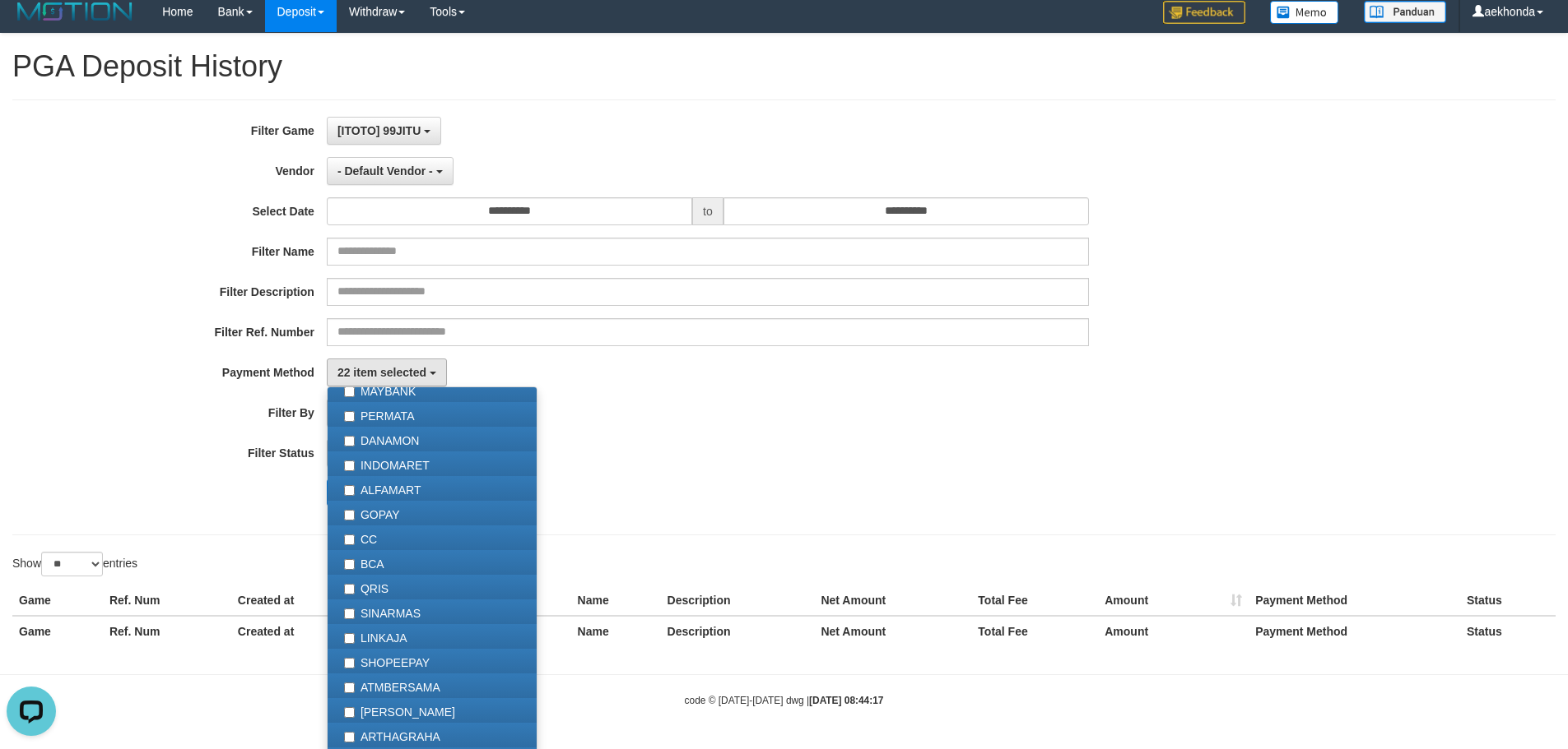
click at [780, 403] on div "PAID AT PAID AT CREATED AT" at bounding box center [707, 412] width 762 height 28
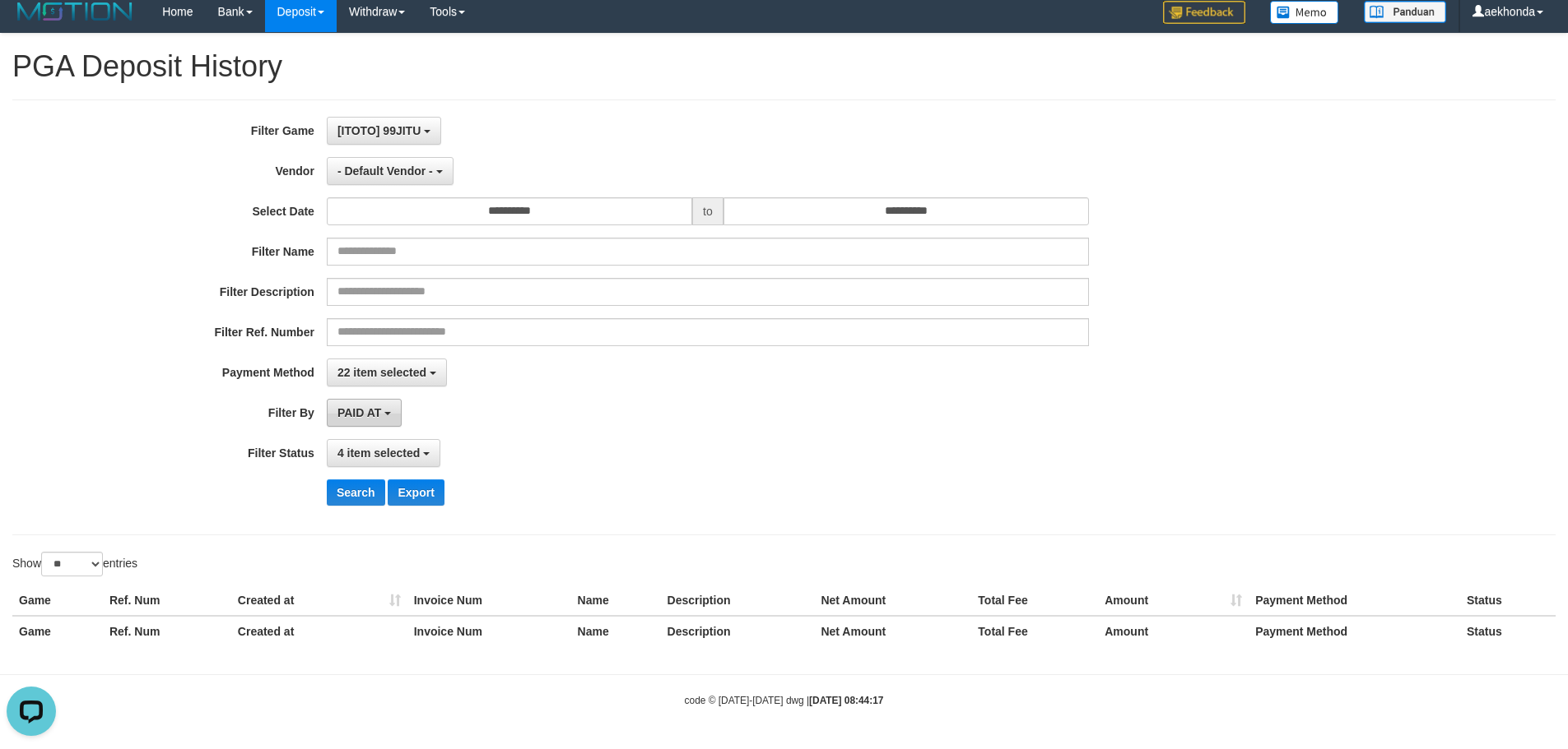
click at [364, 414] on span "PAID AT" at bounding box center [358, 413] width 43 height 13
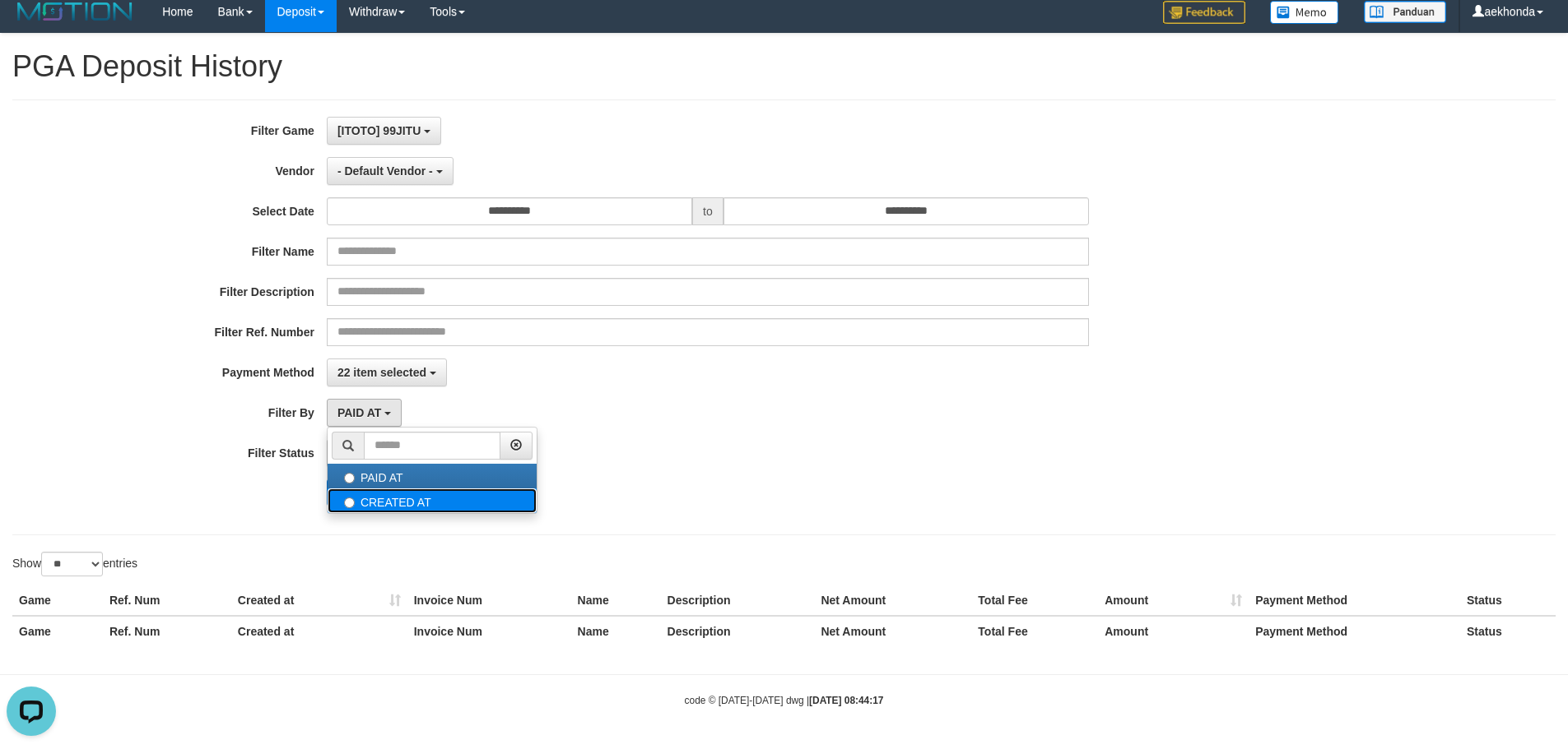
click at [403, 494] on label "CREATED AT" at bounding box center [432, 501] width 209 height 25
select select "*"
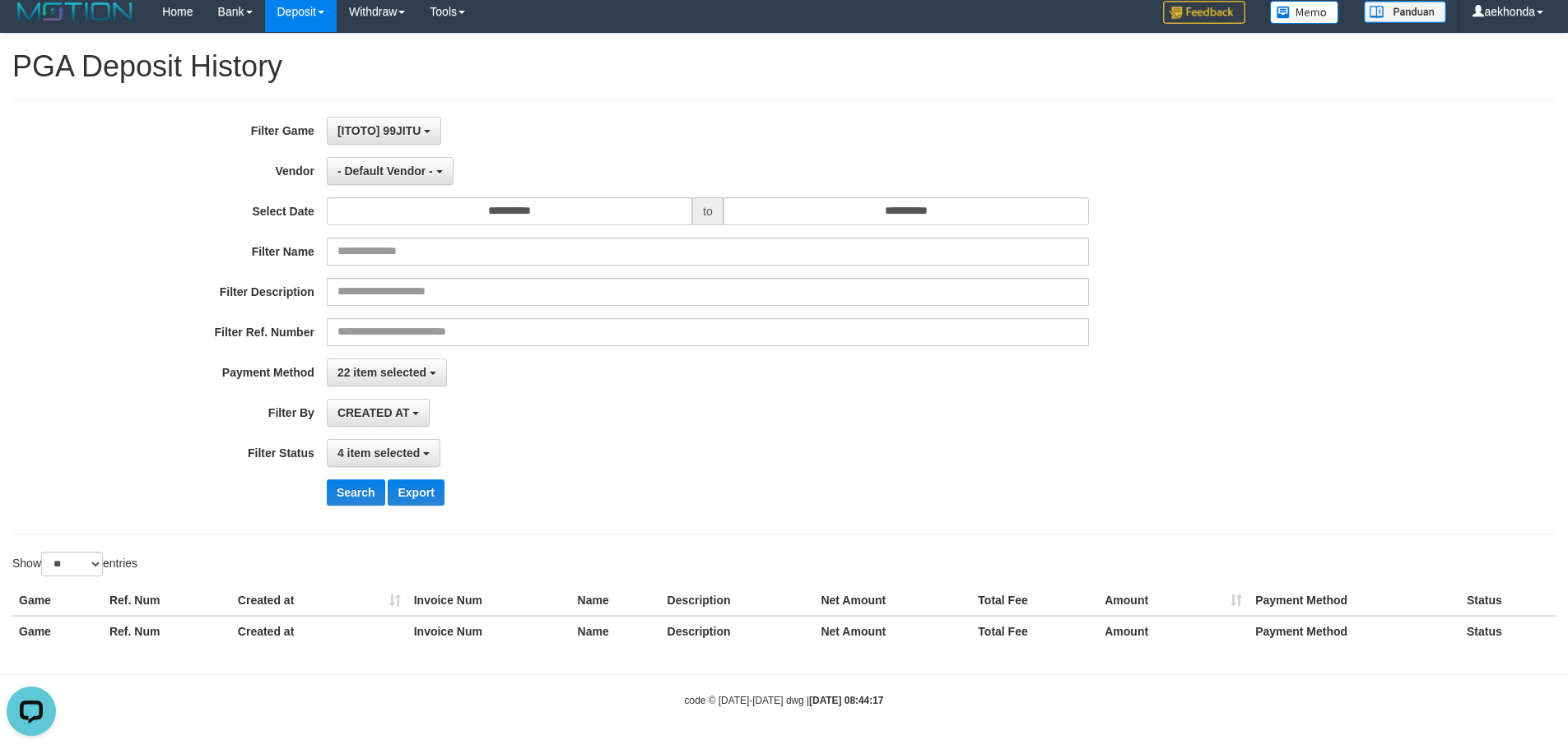
click at [506, 405] on div "CREATED AT PAID AT CREATED AT" at bounding box center [707, 412] width 762 height 28
click at [395, 455] on span "4 item selected" at bounding box center [379, 453] width 83 height 13
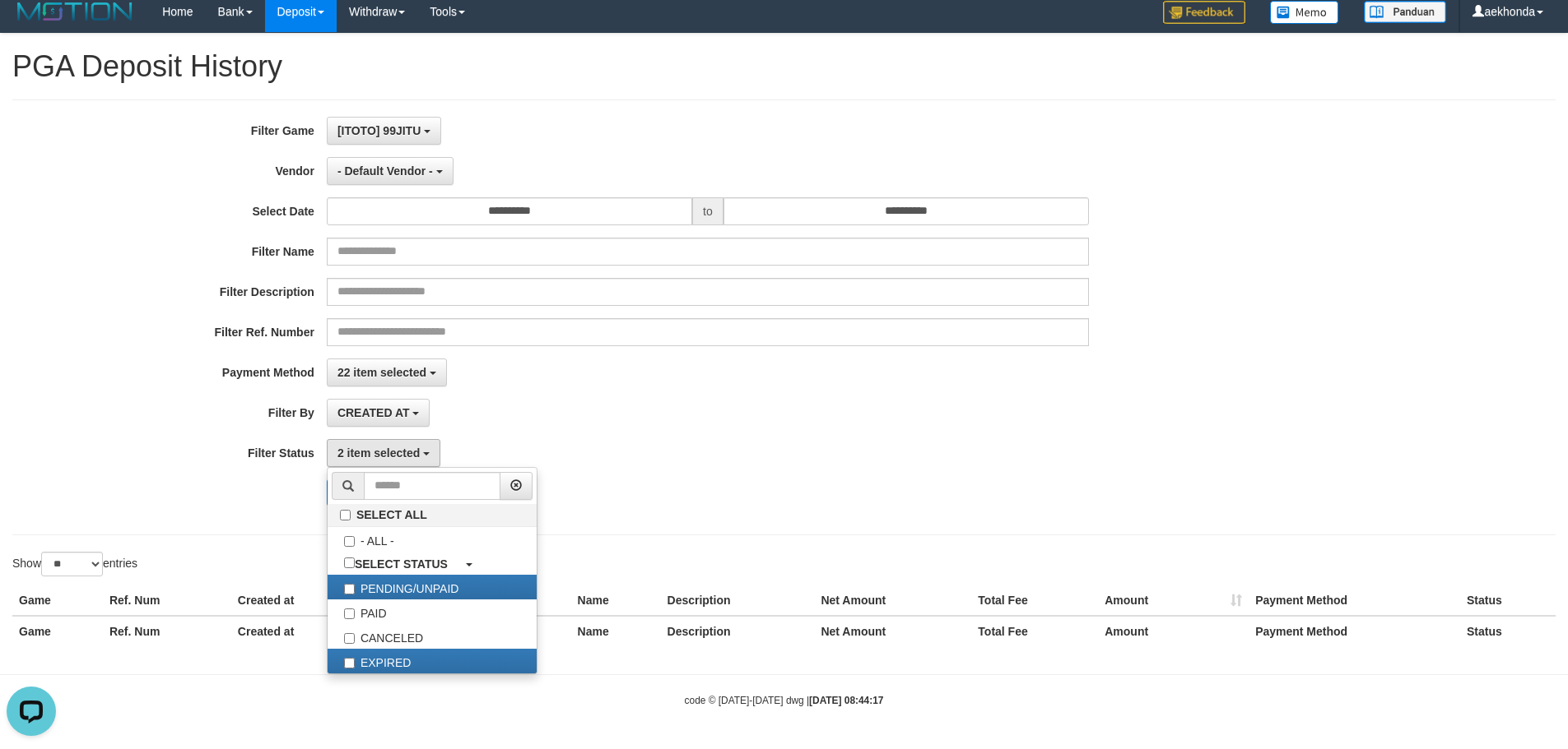
click at [577, 413] on div "CREATED AT PAID AT CREATED AT" at bounding box center [707, 412] width 762 height 28
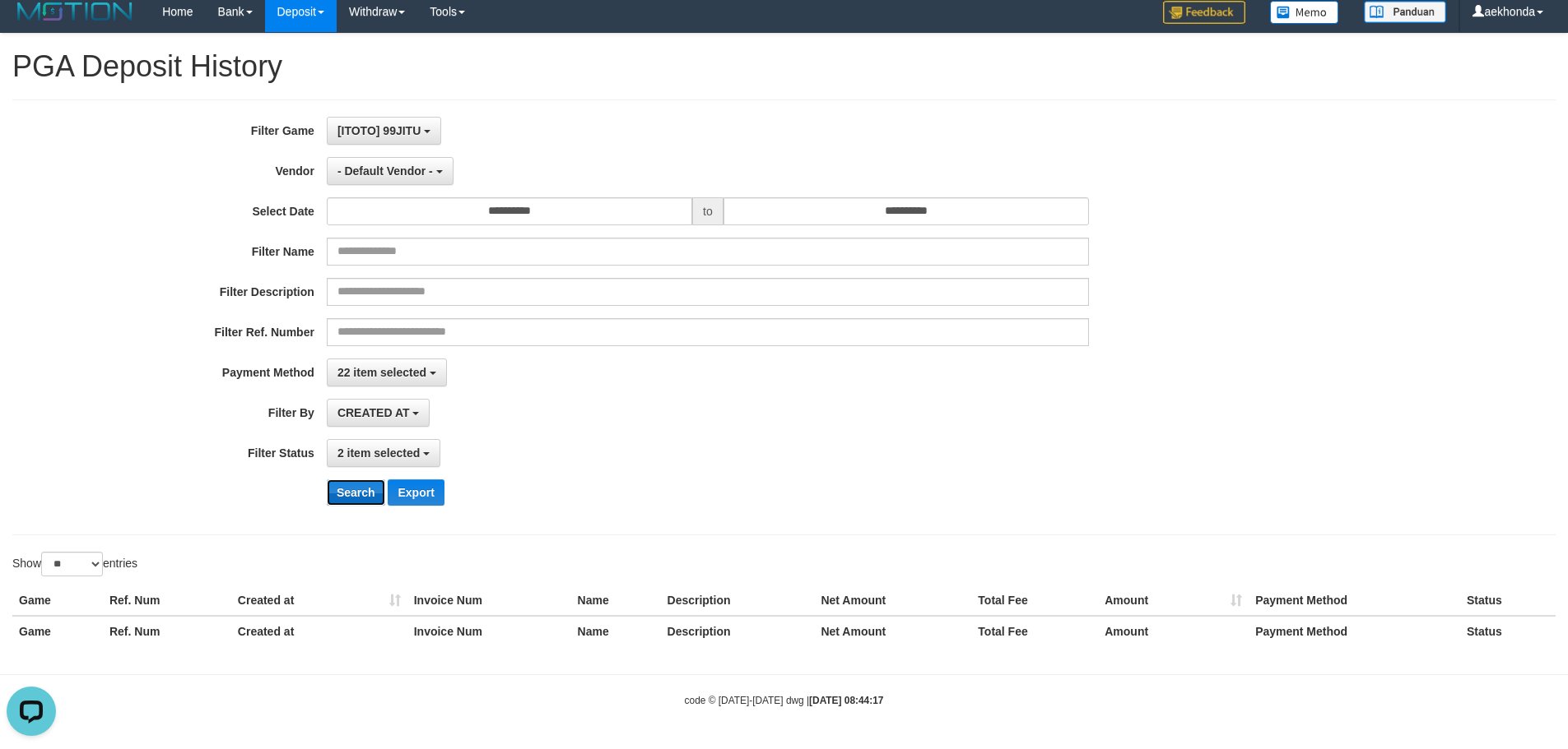
click at [358, 497] on button "Search" at bounding box center [355, 492] width 59 height 26
click at [393, 445] on button "2 item selected" at bounding box center [383, 452] width 113 height 28
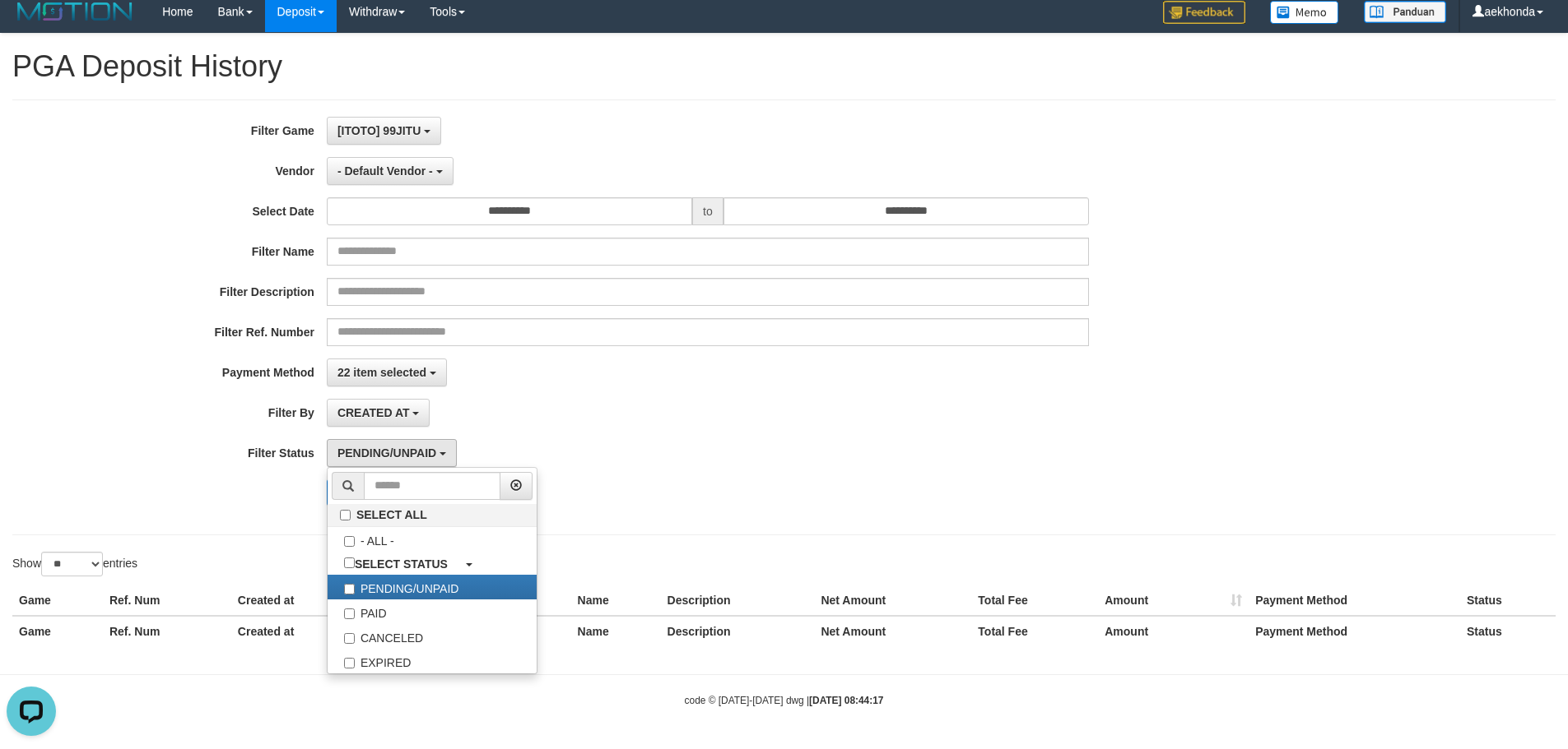
click at [503, 403] on div "CREATED AT PAID AT CREATED AT" at bounding box center [707, 412] width 762 height 28
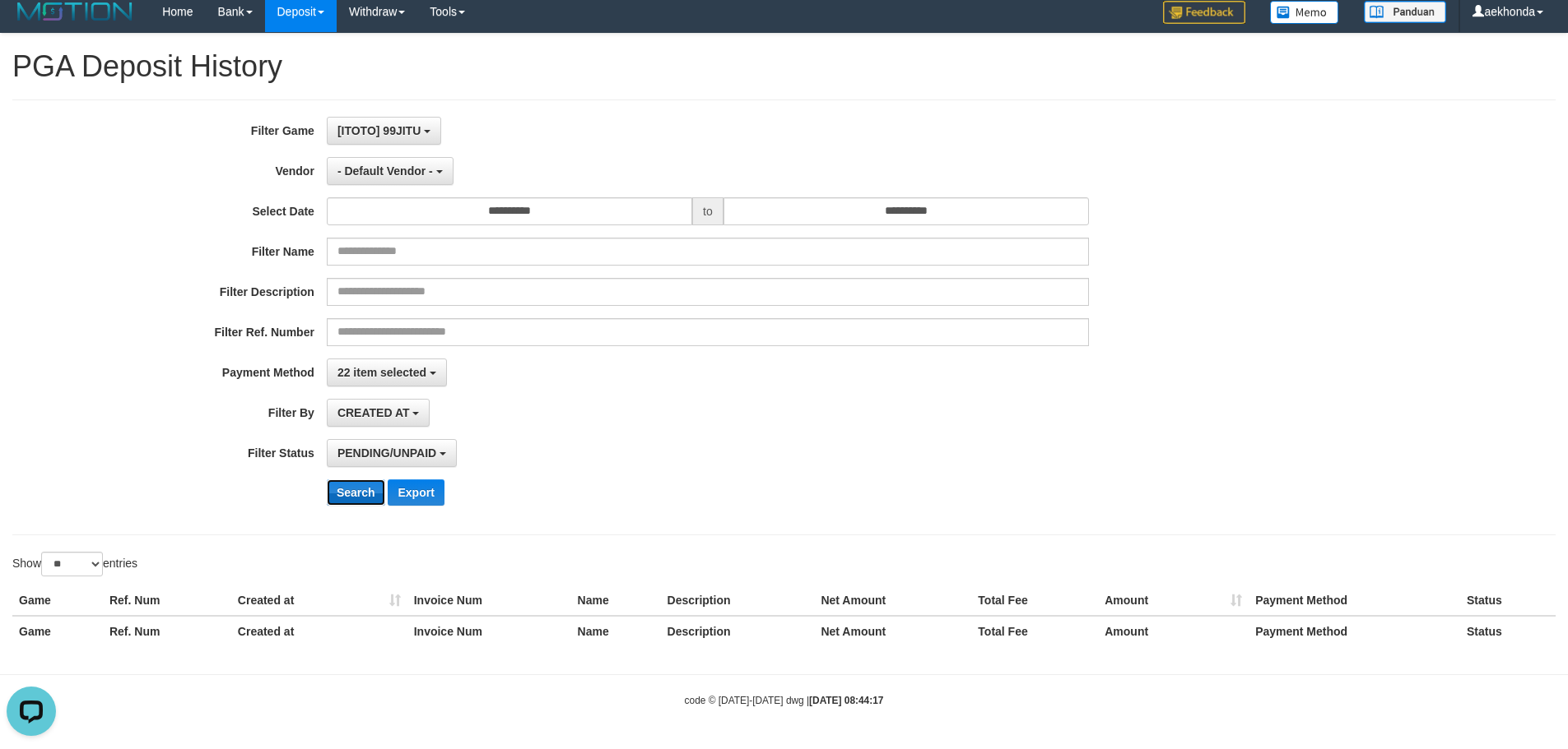
click at [351, 500] on button "Search" at bounding box center [355, 492] width 59 height 26
click at [1029, 168] on div "- Default Vendor - - Default Vendor - [PERSON_NAME] Atlas WD LB Java Purple Gre…" at bounding box center [707, 171] width 762 height 28
click at [424, 133] on button "[ITOTO] 99JITU" at bounding box center [383, 131] width 114 height 28
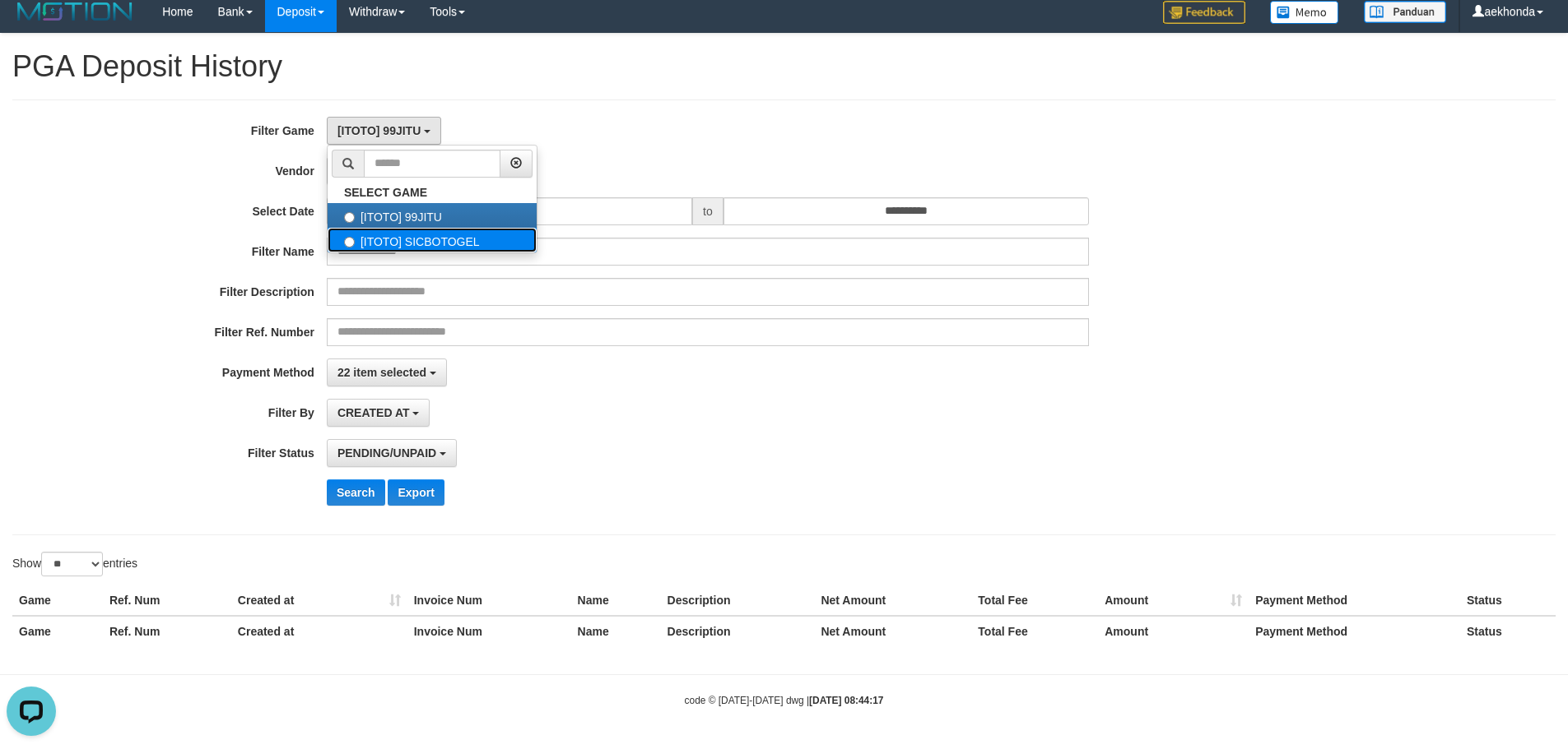
click at [381, 233] on label "[ITOTO] SICBOTOGEL" at bounding box center [432, 240] width 209 height 25
select select "***"
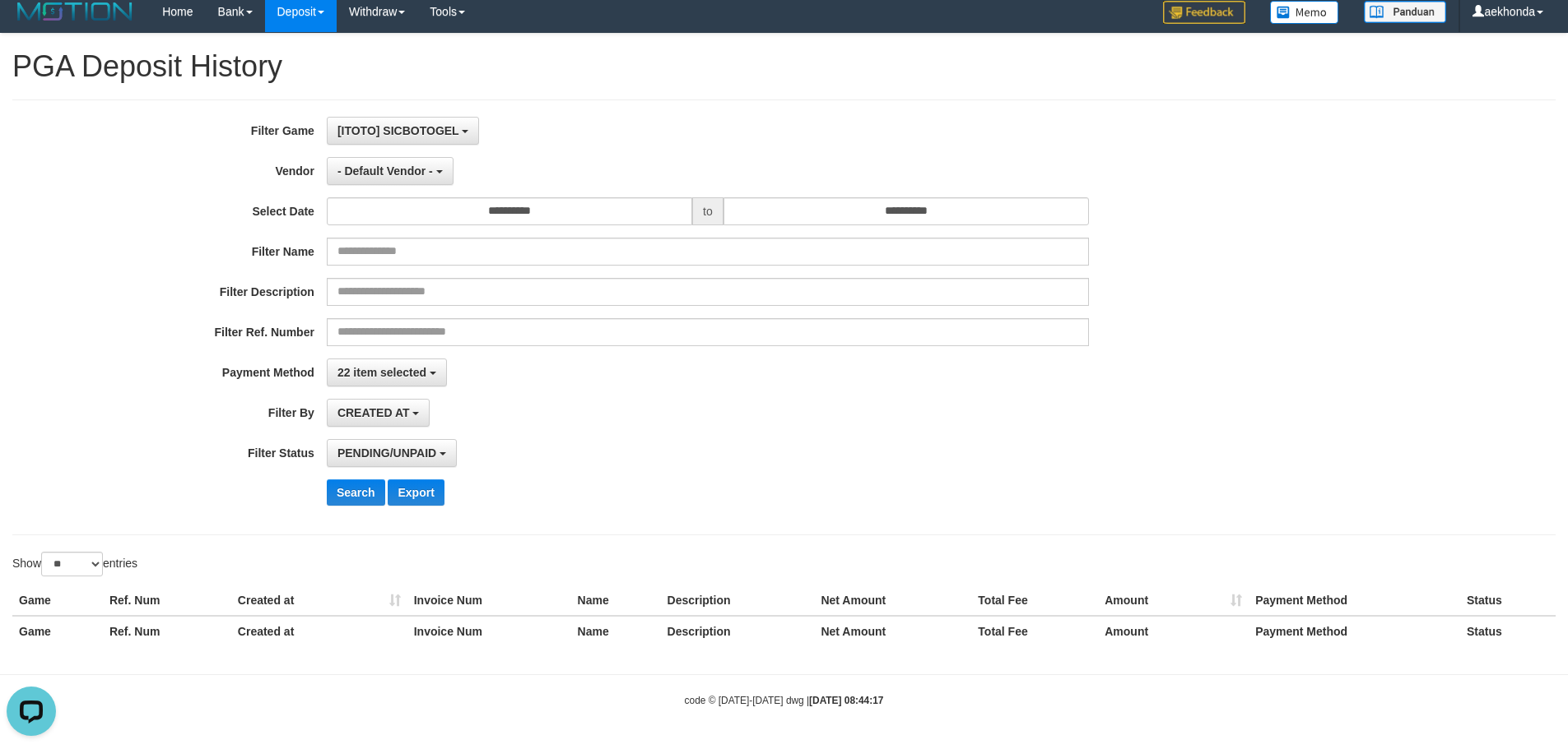
click at [552, 148] on div "**********" at bounding box center [653, 318] width 1307 height 401
click at [359, 497] on button "Search" at bounding box center [355, 492] width 59 height 26
